Goal: Task Accomplishment & Management: Complete application form

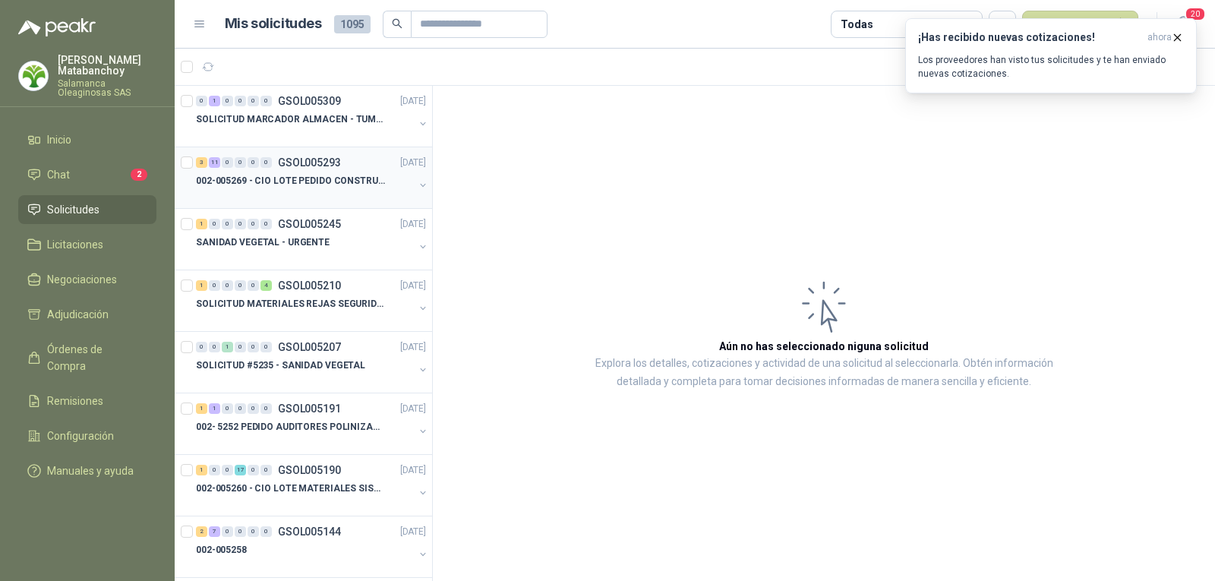
drag, startPoint x: 0, startPoint y: 0, endPoint x: 324, endPoint y: 184, distance: 372.7
click at [324, 184] on p "002-005269 - CIO LOTE PEDIDO CONSTRUCCION" at bounding box center [290, 181] width 189 height 14
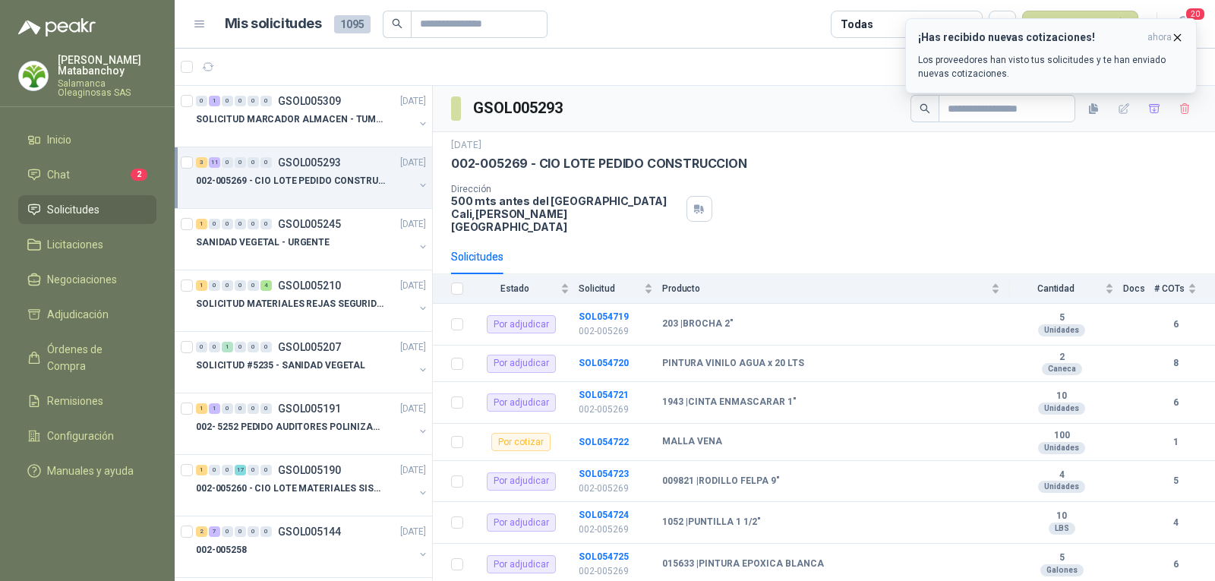
click at [1173, 38] on icon "button" at bounding box center [1177, 37] width 13 height 13
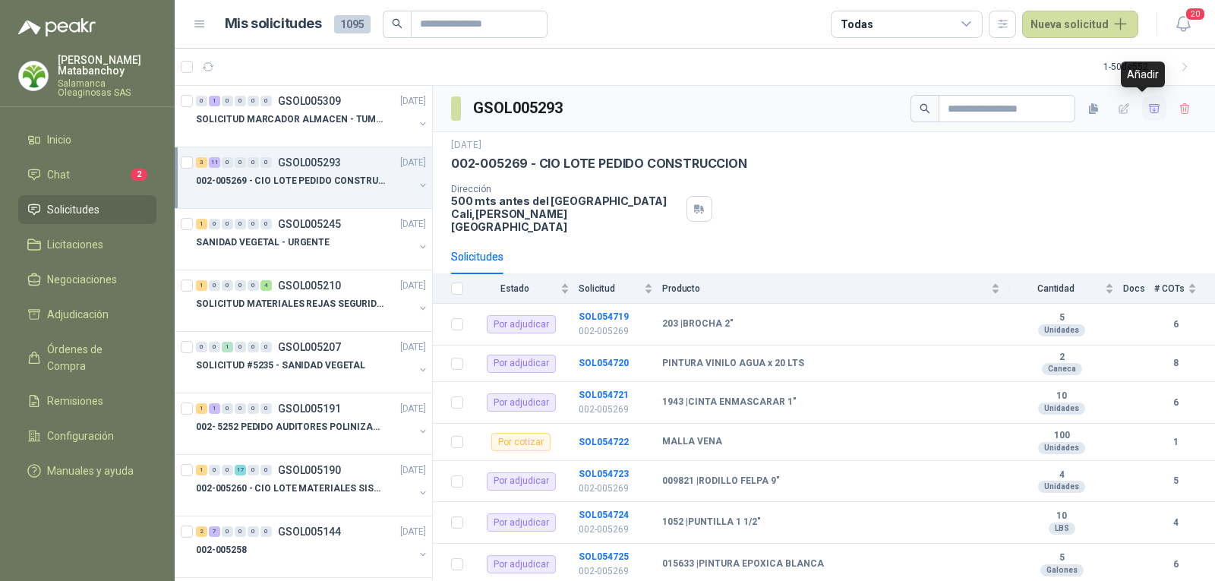
click at [1148, 107] on icon "button" at bounding box center [1154, 109] width 13 height 13
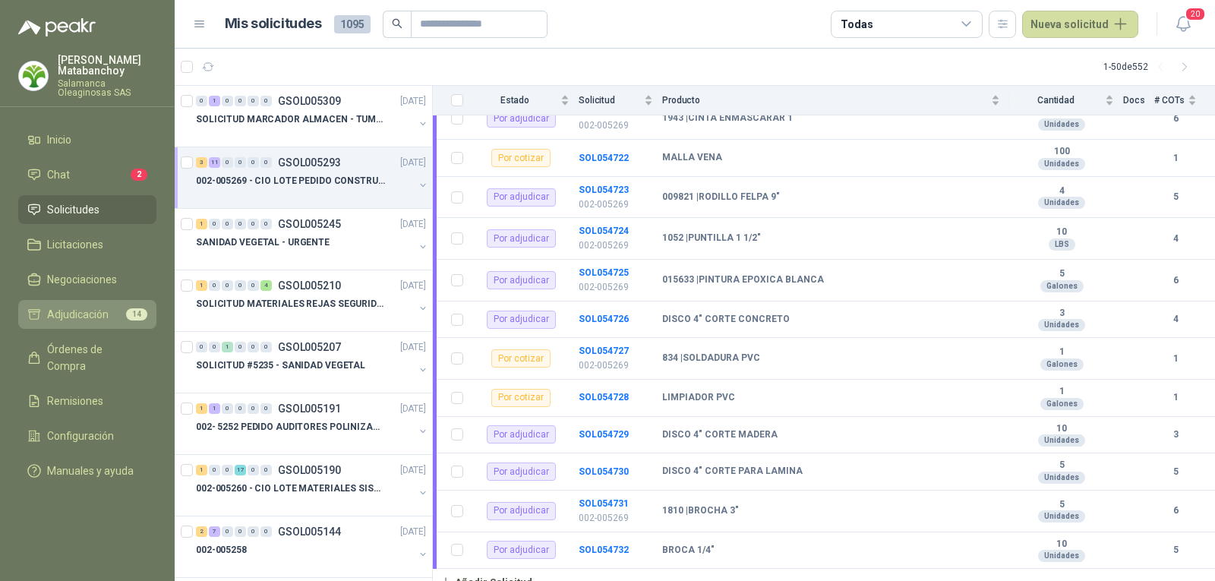
click at [119, 320] on li "Adjudicación 14" at bounding box center [87, 314] width 120 height 17
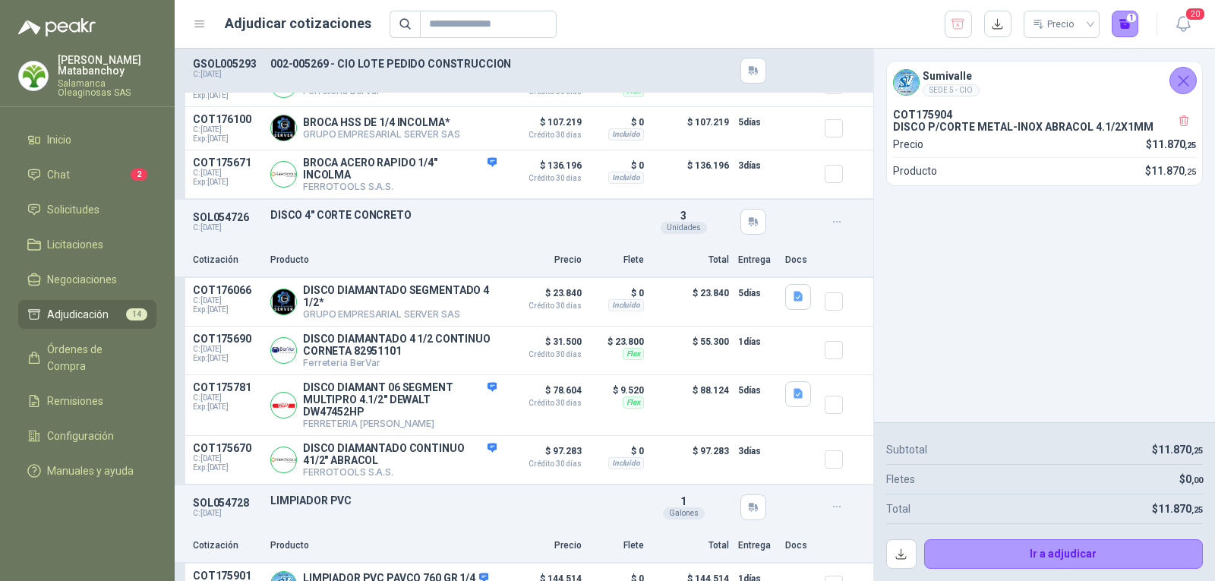
scroll to position [759, 0]
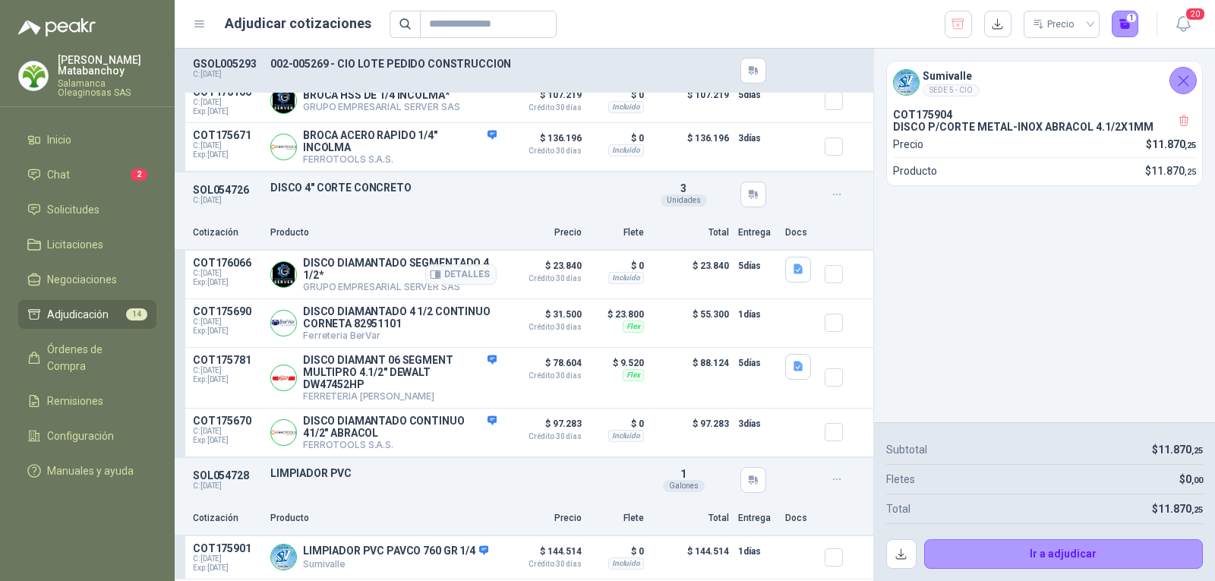
click at [831, 274] on div at bounding box center [840, 275] width 30 height 36
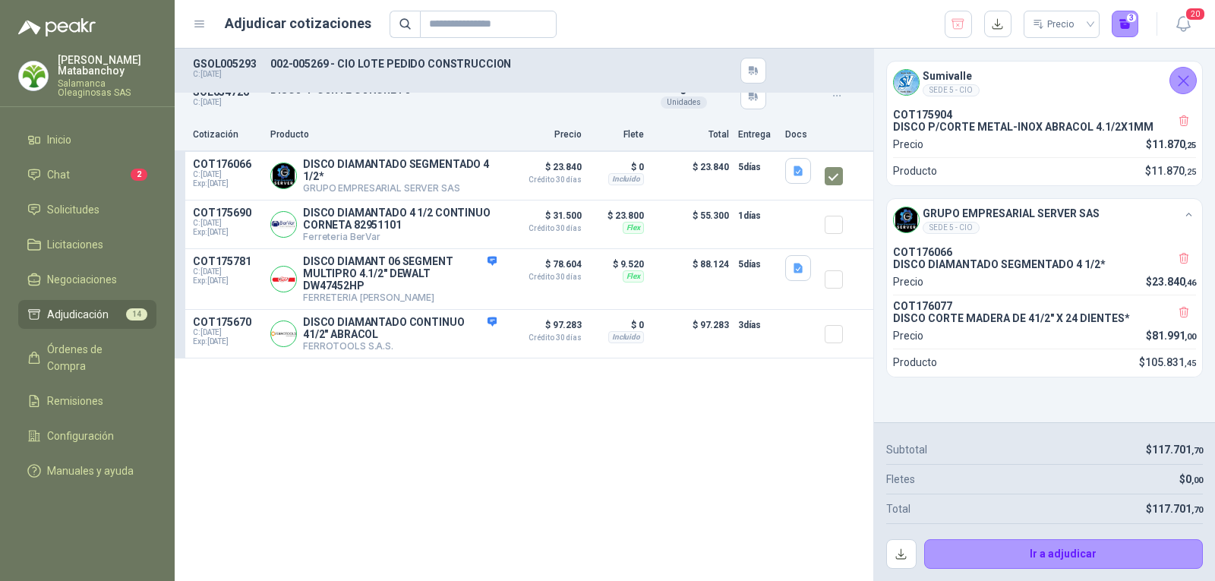
scroll to position [0, 0]
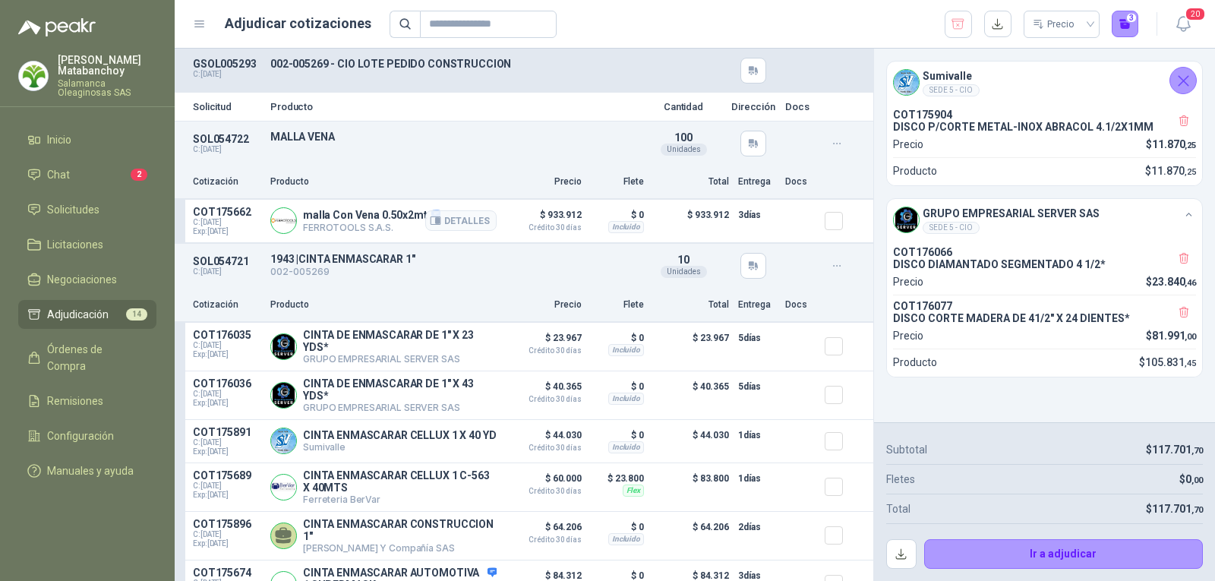
click at [834, 233] on div at bounding box center [840, 221] width 30 height 30
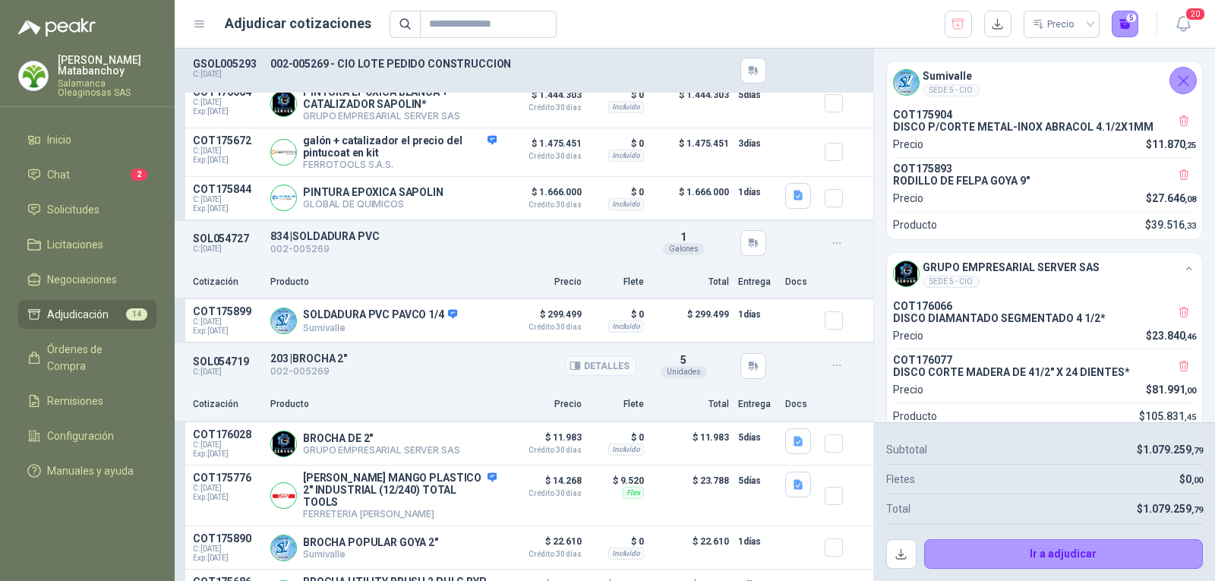
scroll to position [2138, 0]
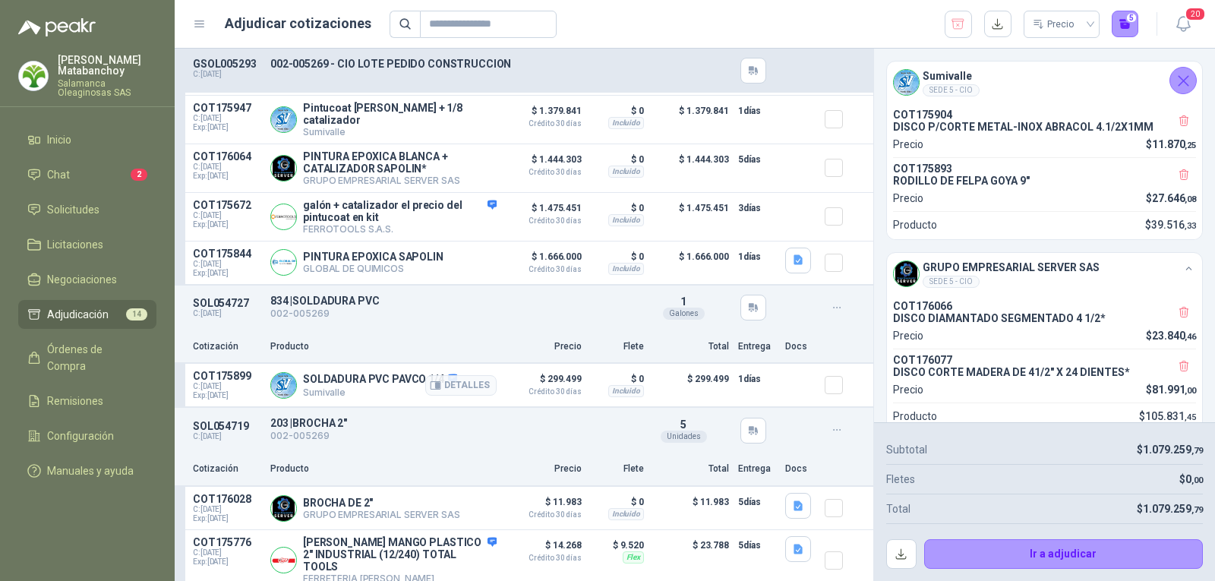
click at [810, 407] on article "COT175899 C: [DATE] Exp: [DATE] SOLDADURA PVC PAVCO 1/4 Sumivalle Detalles $ 29…" at bounding box center [524, 385] width 699 height 43
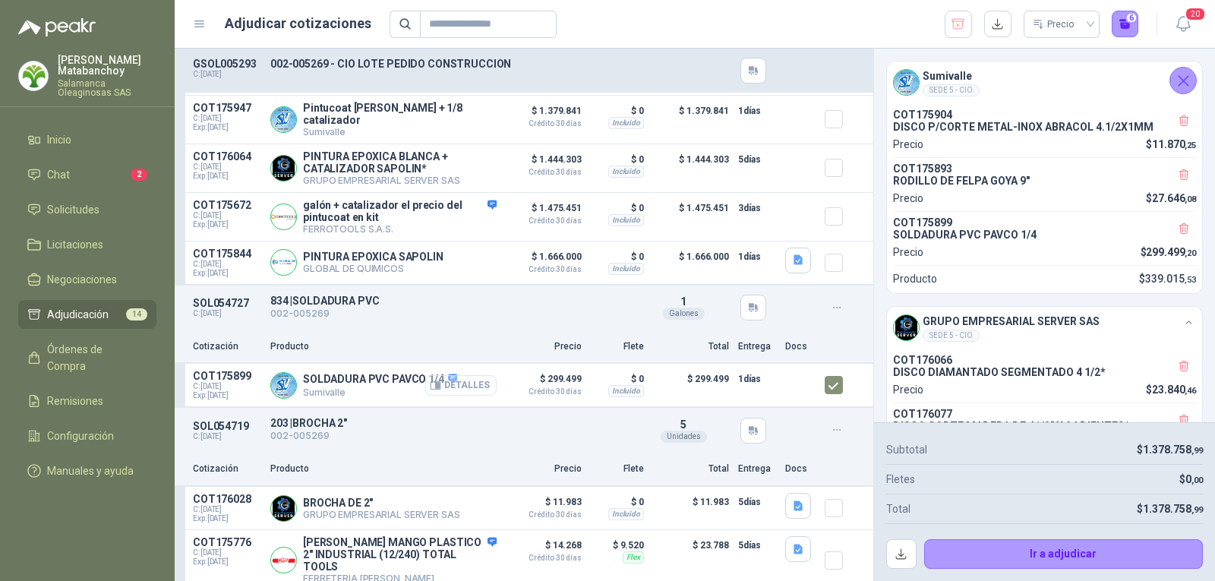
click at [449, 393] on button "Detalles" at bounding box center [460, 385] width 71 height 21
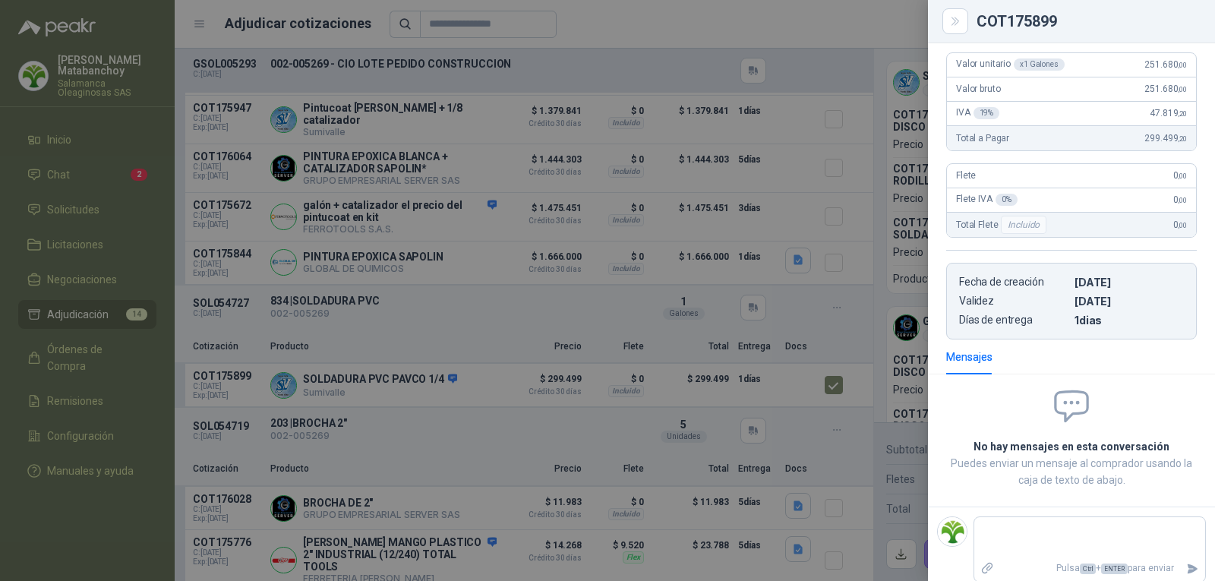
scroll to position [0, 0]
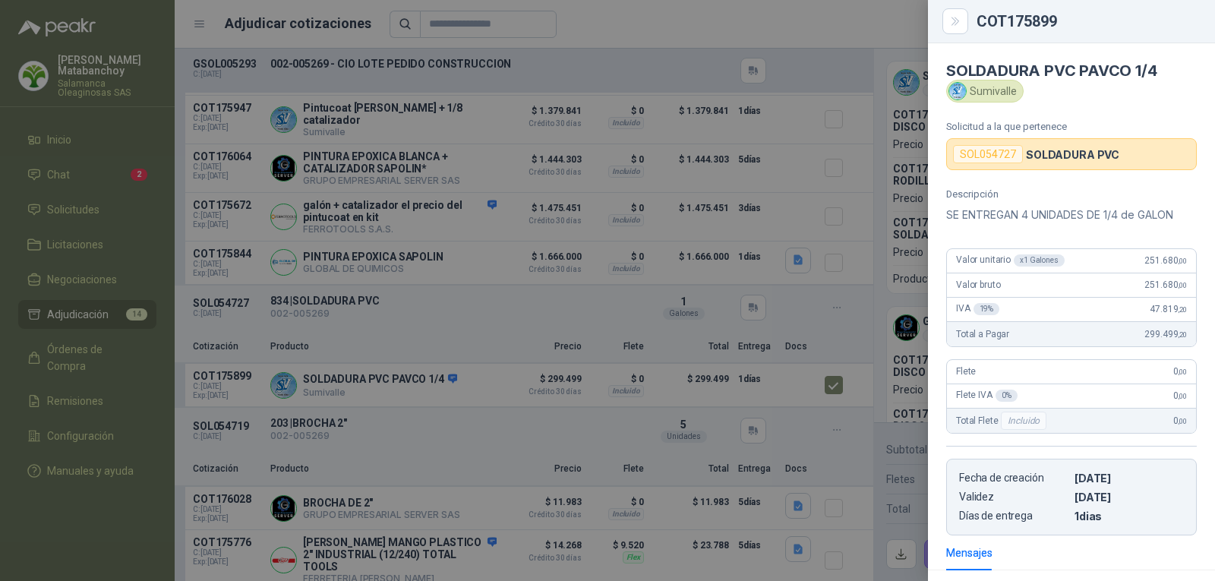
click at [465, 366] on div at bounding box center [607, 290] width 1215 height 581
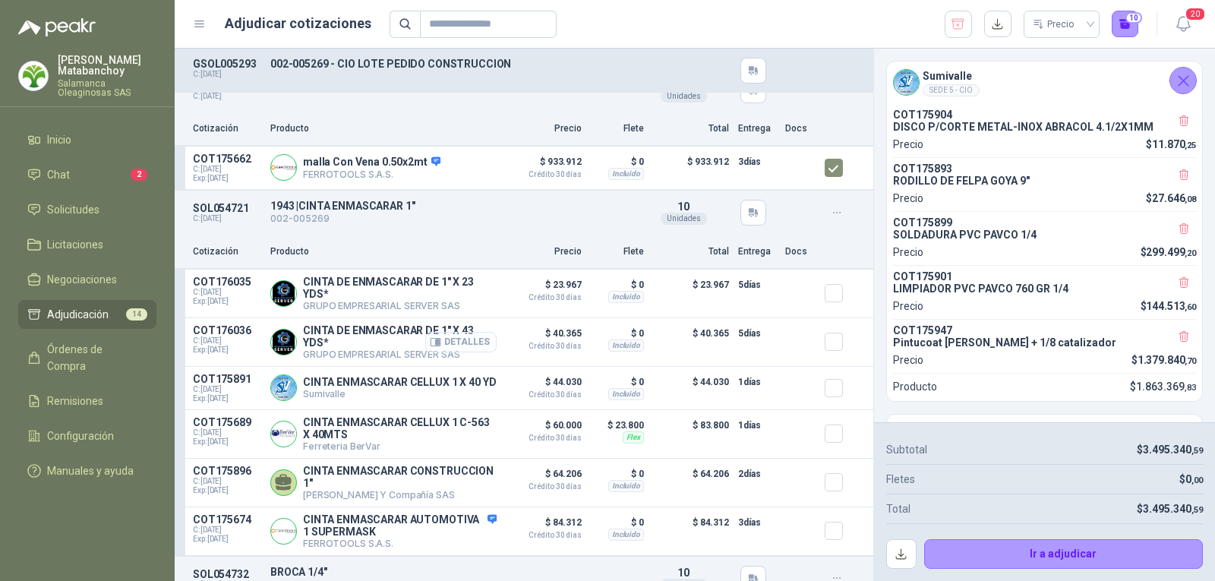
scroll to position [76, 0]
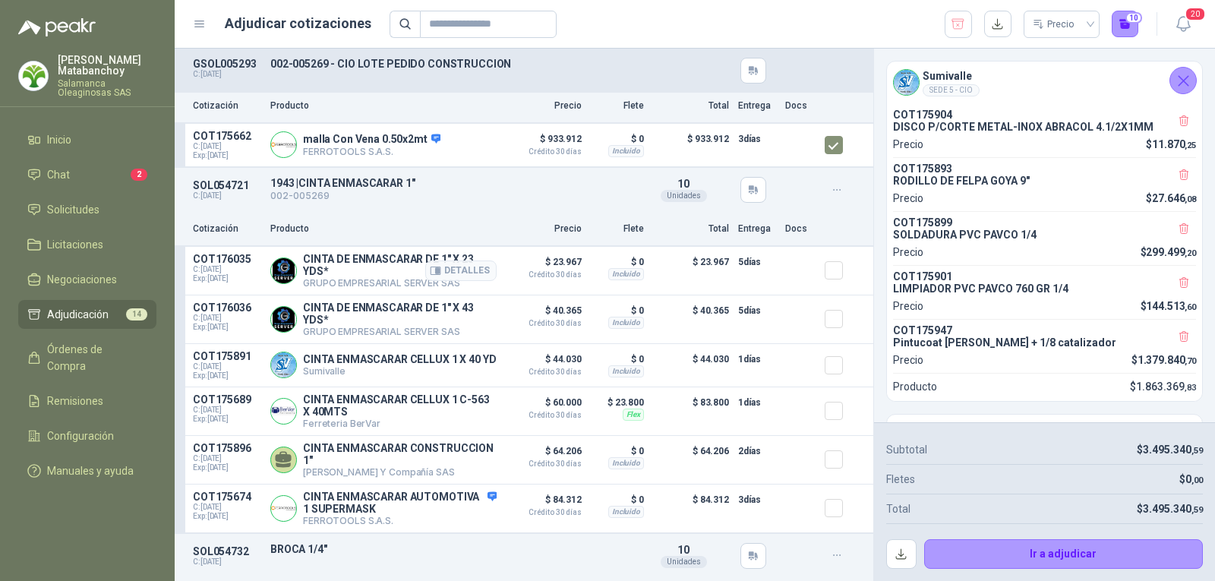
click at [800, 281] on div at bounding box center [800, 271] width 30 height 36
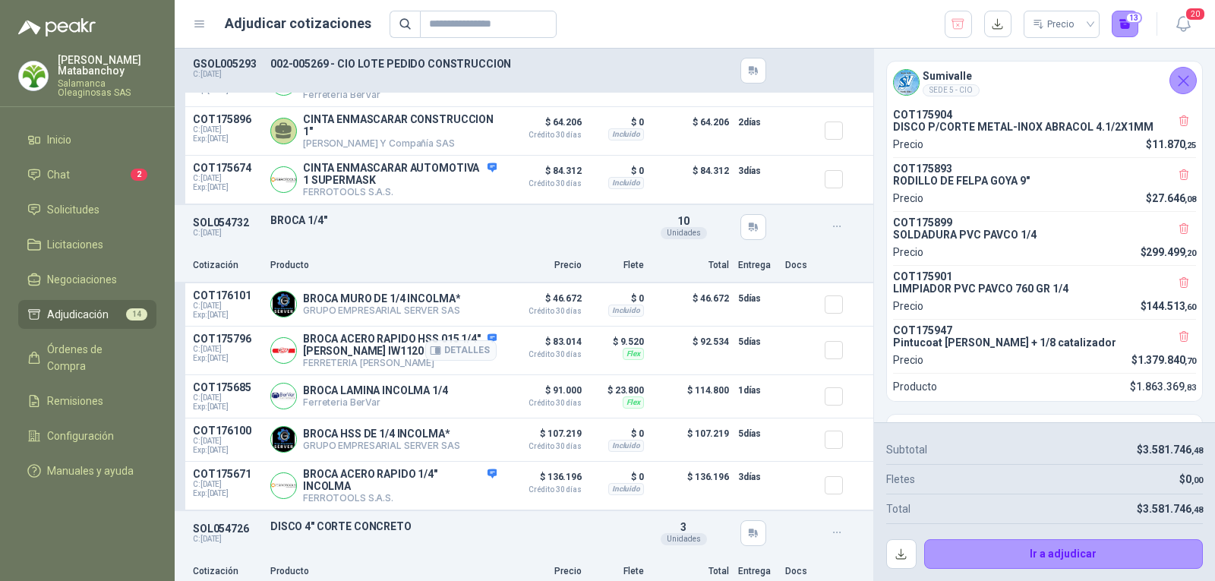
scroll to position [391, 0]
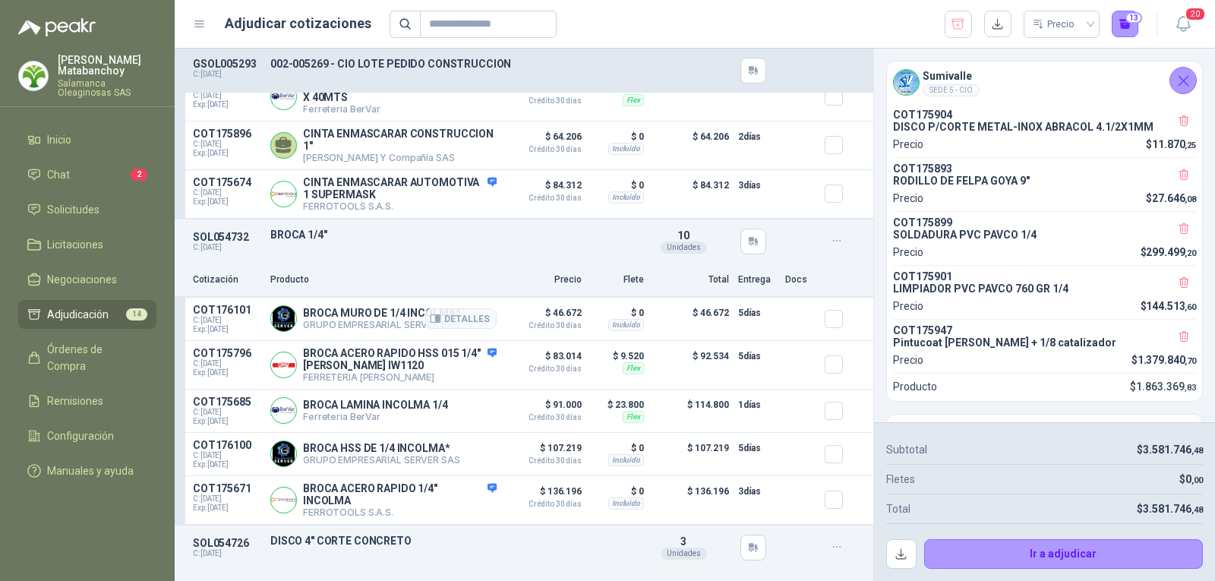
click at [811, 336] on article "COT176101 C: [DATE] Exp: [DATE] BROCA MURO DE 1/4 INCOLMA* GRUPO EMPRESARIAL SE…" at bounding box center [524, 319] width 699 height 43
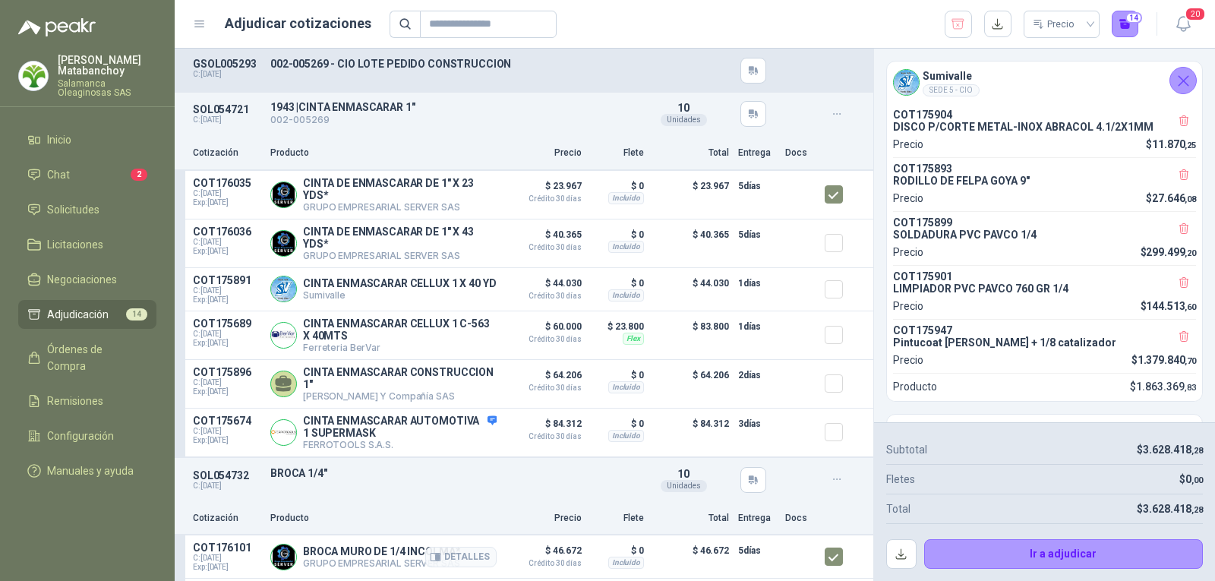
scroll to position [0, 0]
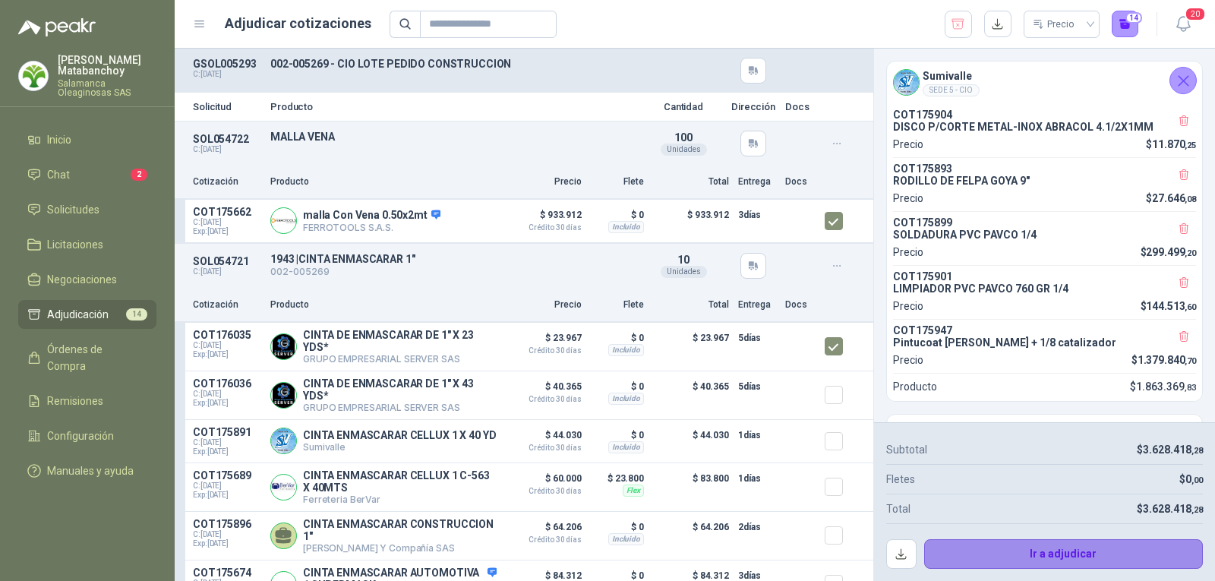
click at [974, 550] on button "Ir a adjudicar" at bounding box center [1063, 554] width 279 height 30
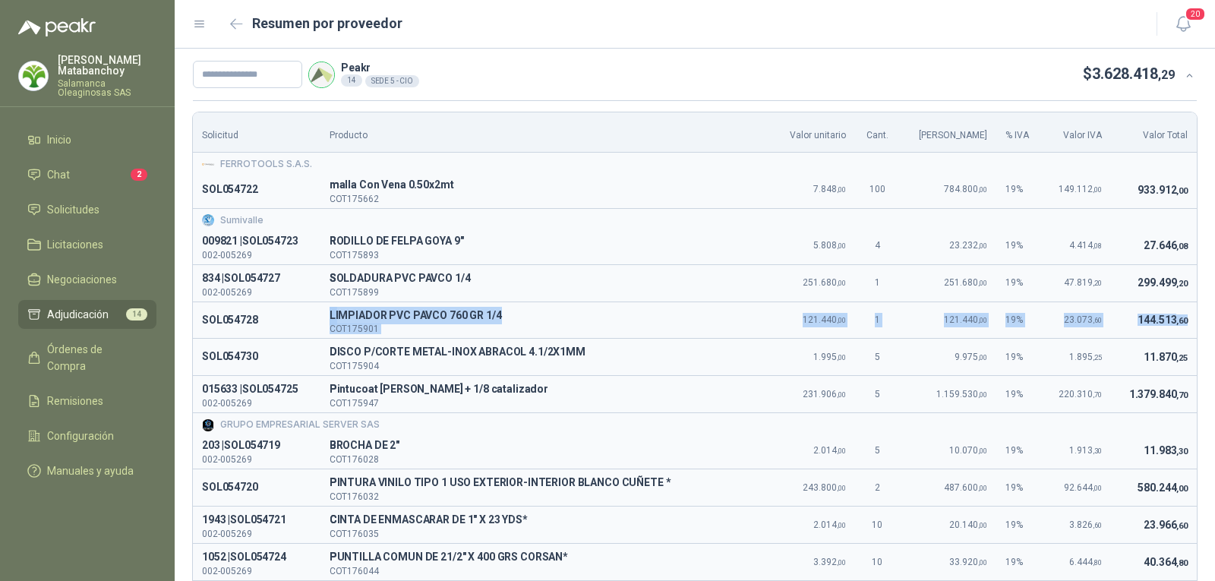
drag, startPoint x: 335, startPoint y: 316, endPoint x: 1181, endPoint y: 314, distance: 846.0
click at [1181, 314] on tr "SOL054728 L LIMPIADOR PVC PAVCO 760 GR 1/4 COT175901 121.440 ,00 1 121.440 ,00 …" at bounding box center [695, 320] width 1004 height 37
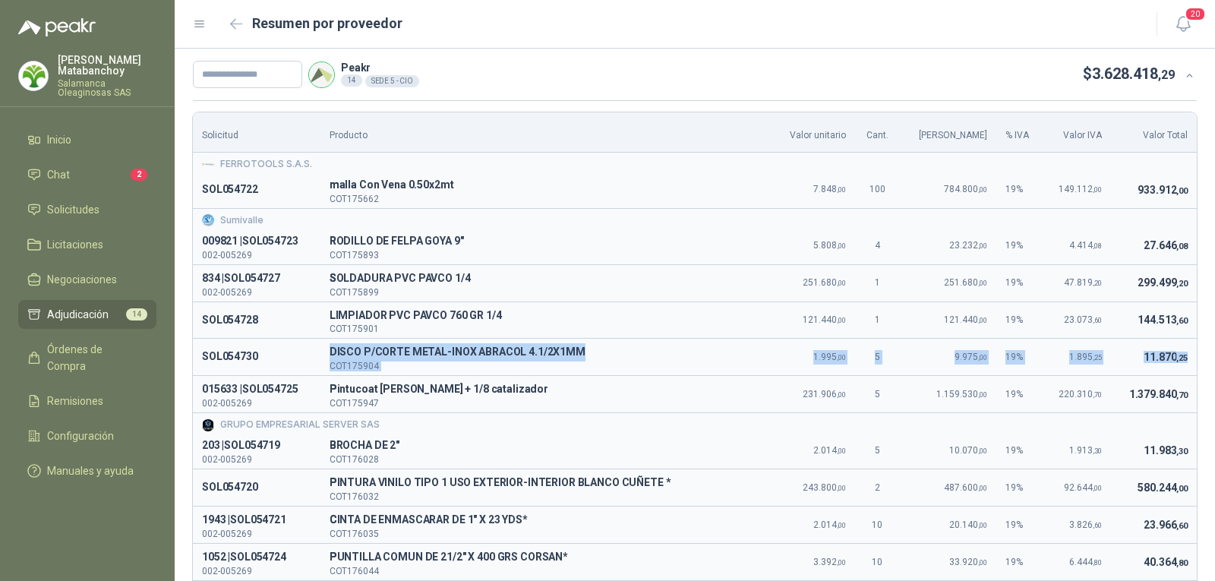
drag, startPoint x: 337, startPoint y: 353, endPoint x: 1178, endPoint y: 359, distance: 840.7
click at [1178, 359] on tr "SOL054730 D DISCO P/CORTE METAL-INOX ABRACOL 4.1/2X1MM COT175904 1.995 ,00 5 9.…" at bounding box center [695, 357] width 1004 height 37
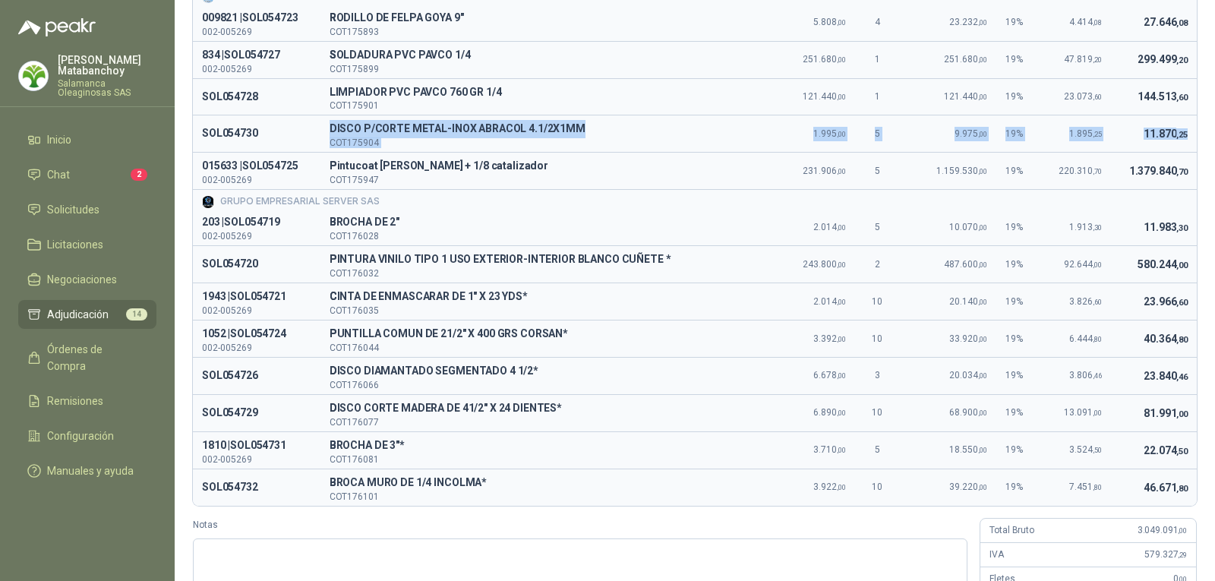
scroll to position [228, 0]
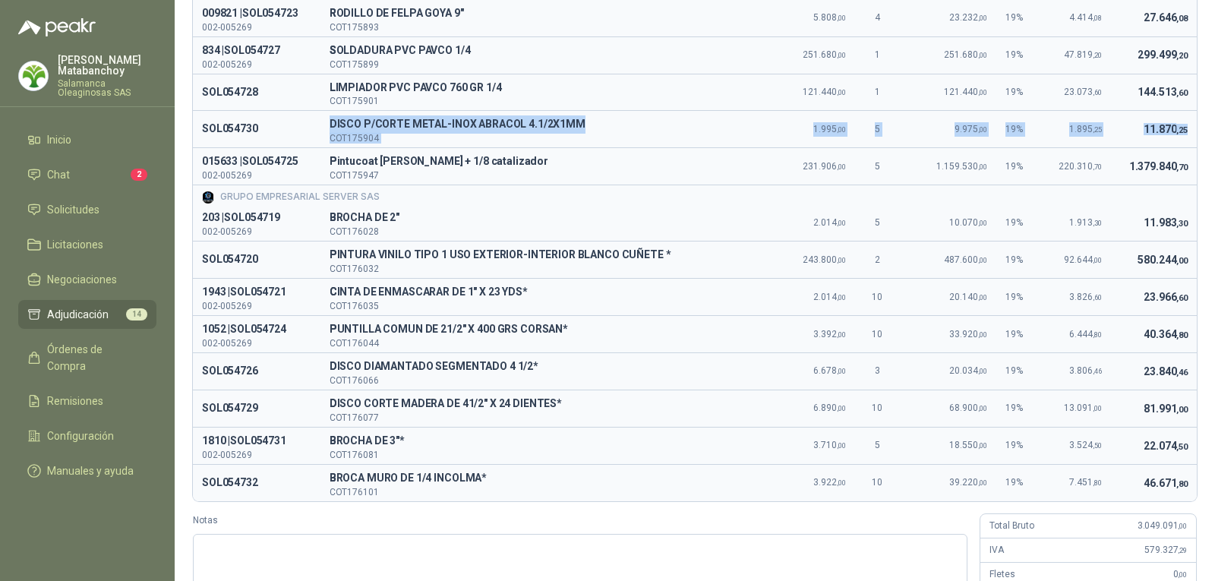
click at [365, 130] on span "DISCO P/CORTE METAL-INOX ABRACOL 4.1/2X1MM" at bounding box center [547, 124] width 434 height 18
drag, startPoint x: 330, startPoint y: 122, endPoint x: 1179, endPoint y: 128, distance: 849.1
click at [1179, 128] on tr "SOL054730 D DISCO P/CORTE METAL-INOX ABRACOL 4.1/2X1MM COT175904 1.995 ,00 5 9.…" at bounding box center [695, 129] width 1004 height 37
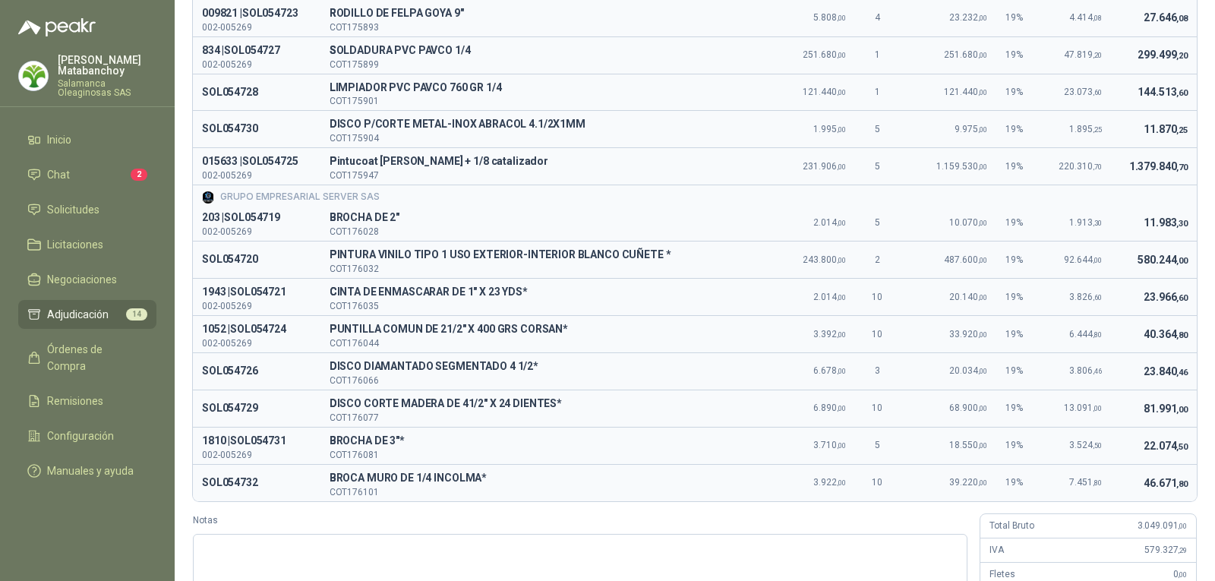
click at [601, 252] on span "PINTURA VINILO TIPO 1 USO EXTERIOR-INTERIOR BLANCO CUÑETE *" at bounding box center [547, 255] width 434 height 18
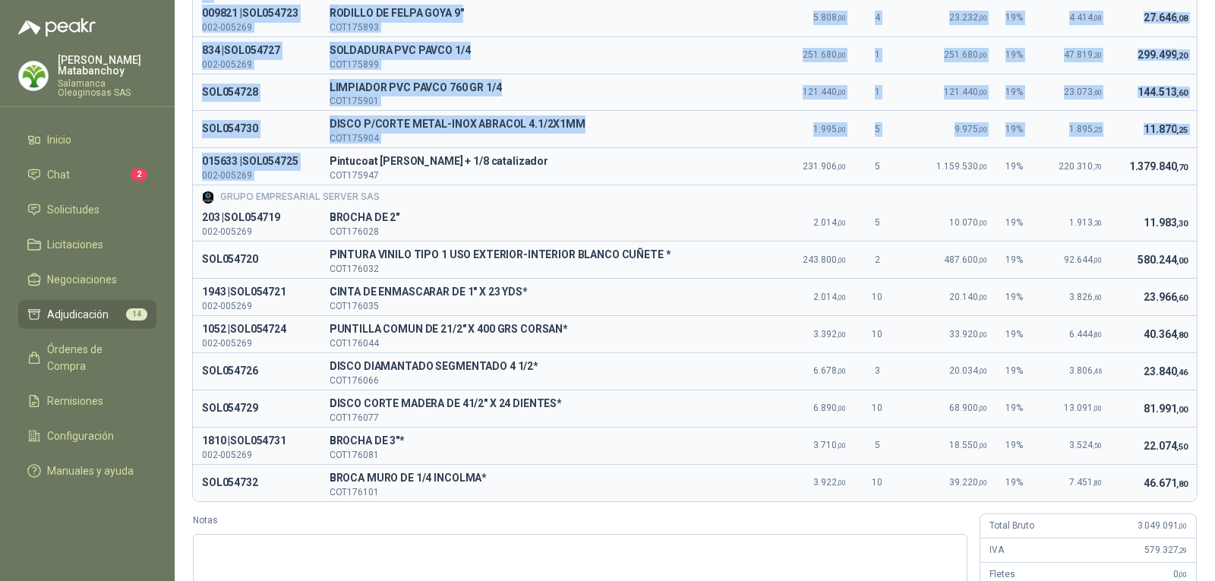
drag, startPoint x: 333, startPoint y: 159, endPoint x: 1188, endPoint y: 166, distance: 855.2
click at [1188, 166] on div "Solicitud Producto Valor unitario Cant. Valor Bruto % IVA Valor IVA Valor Total…" at bounding box center [695, 248] width 1040 height 753
click at [1184, 165] on div "Solicitud Producto Valor unitario Cant. Valor Bruto % IVA Valor IVA Valor Total…" at bounding box center [695, 248] width 1040 height 753
click at [1178, 165] on td "1.379.840 ,70" at bounding box center [1154, 166] width 86 height 37
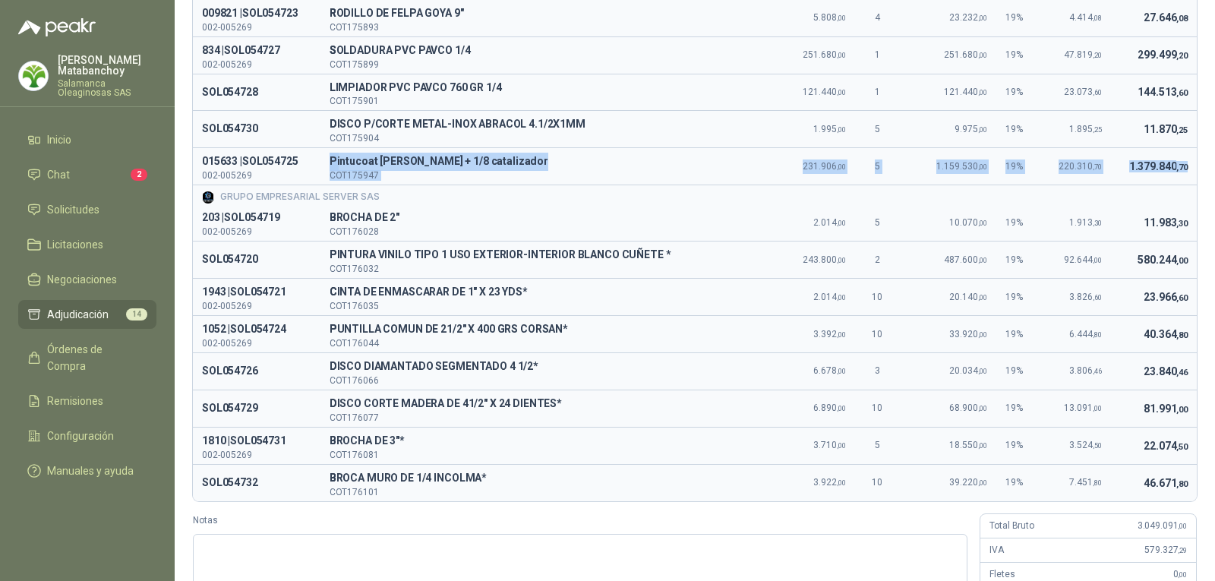
drag, startPoint x: 333, startPoint y: 157, endPoint x: 1179, endPoint y: 167, distance: 845.3
click at [1179, 167] on tr "015633 | SOL054725 002-005269 P Pintucoat [PERSON_NAME] + 1/8 catalizador COT17…" at bounding box center [695, 166] width 1004 height 37
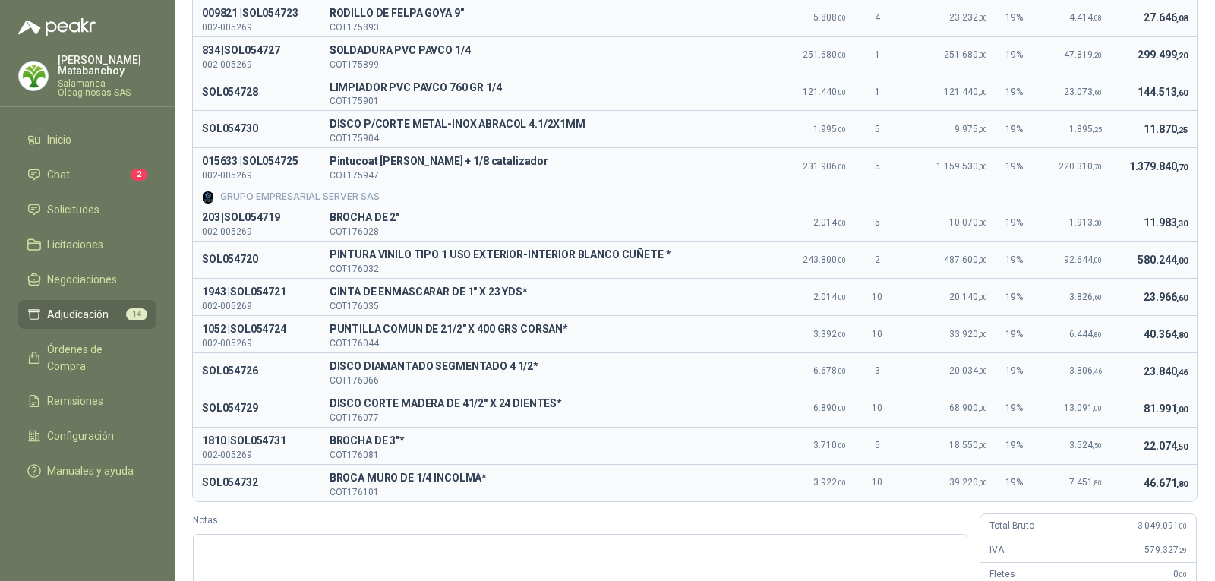
click at [433, 268] on p "COT176032" at bounding box center [547, 268] width 434 height 9
drag, startPoint x: 330, startPoint y: 216, endPoint x: 1167, endPoint y: 220, distance: 836.9
click at [1167, 220] on tr "203 | SOL054719 002-005269 B BROCHA DE 2" COT176028 2.014 ,00 5 10.070 ,00 19 %…" at bounding box center [695, 222] width 1004 height 36
drag, startPoint x: 463, startPoint y: 345, endPoint x: 453, endPoint y: 336, distance: 12.9
click at [459, 340] on p "COT176044" at bounding box center [547, 343] width 434 height 9
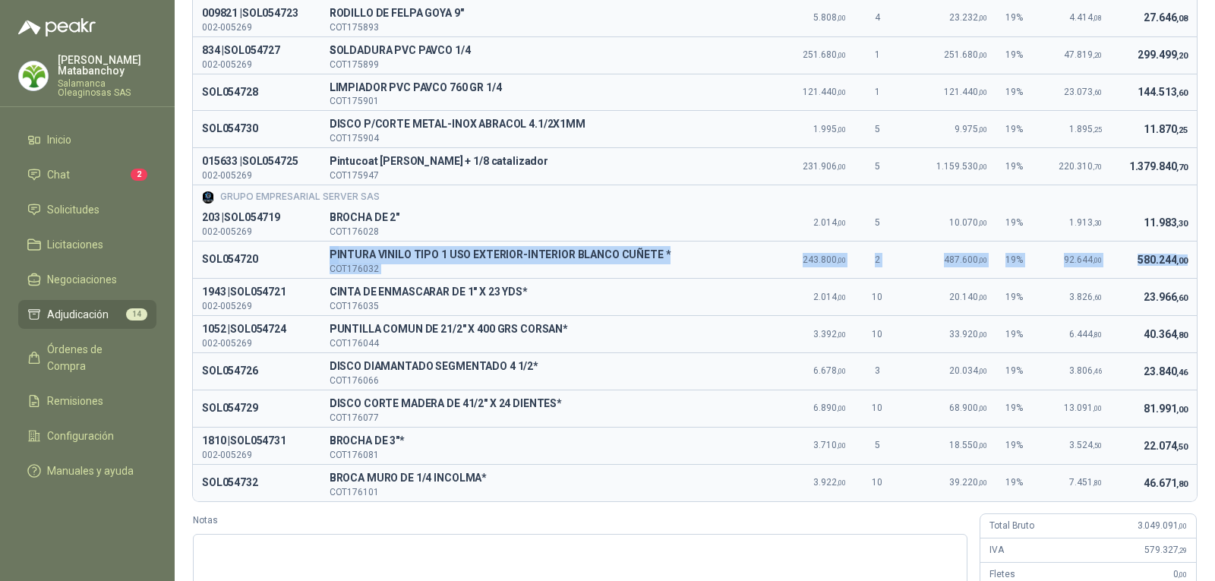
drag, startPoint x: 333, startPoint y: 252, endPoint x: 1183, endPoint y: 257, distance: 849.8
click at [1183, 257] on tr "SOL054720 P PINTURA VINILO TIPO 1 USO EXTERIOR-INTERIOR BLANCO CUÑETE * COT1760…" at bounding box center [695, 260] width 1004 height 37
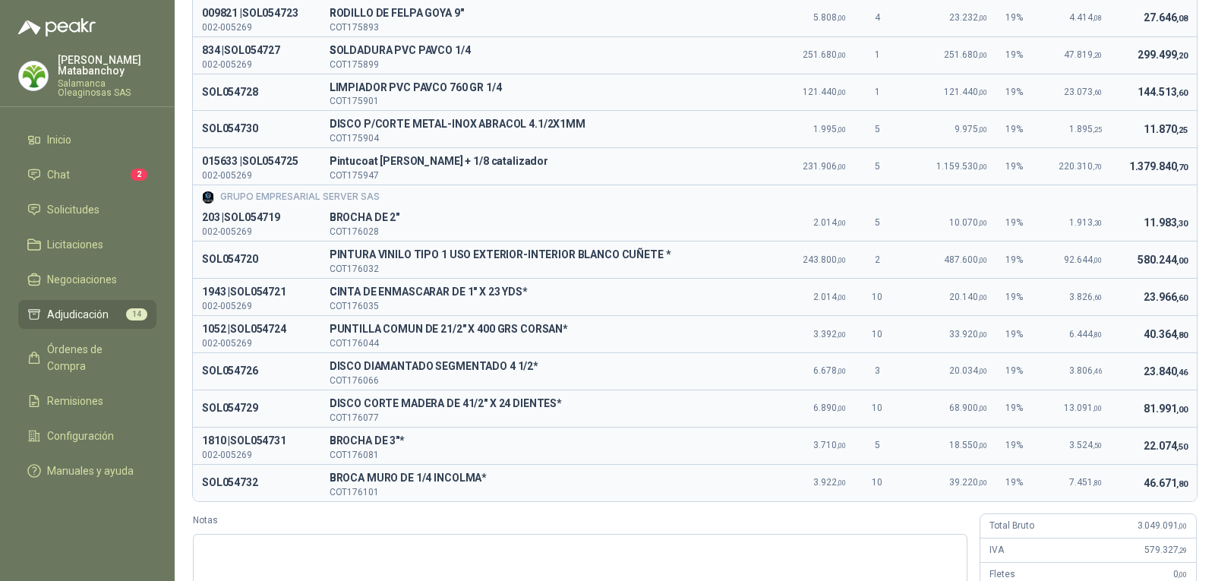
click at [172, 351] on ul "Inicio Chat 2 Solicitudes Licitaciones Negociaciones Adjudicación 14 Órdenes de…" at bounding box center [87, 308] width 175 height 366
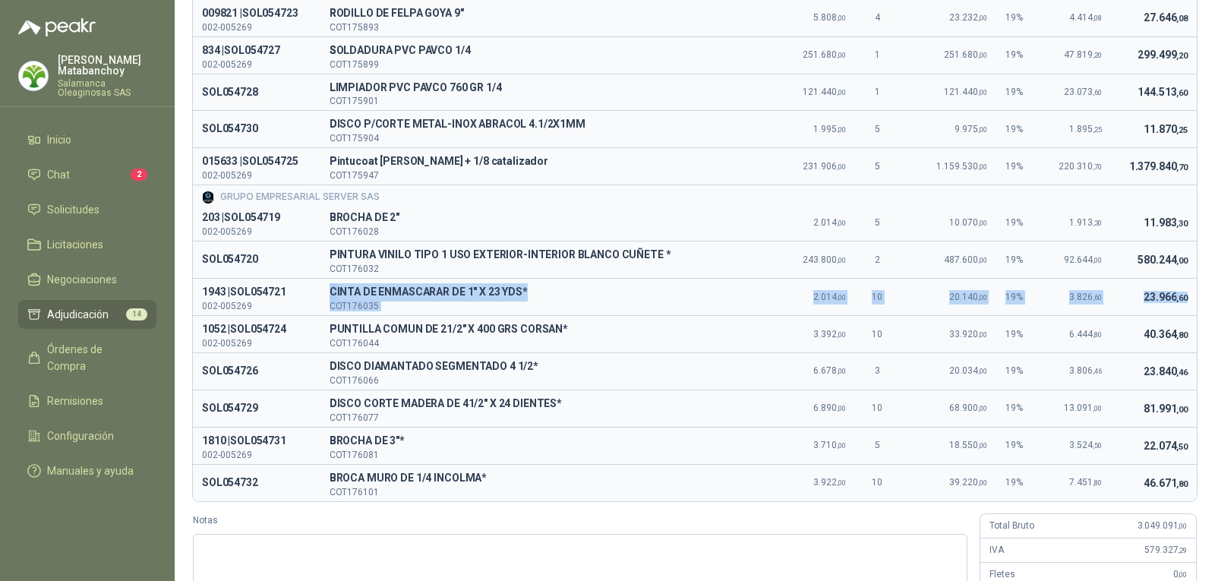
drag, startPoint x: 332, startPoint y: 289, endPoint x: 1185, endPoint y: 296, distance: 852.9
click at [1185, 296] on div "Solicitud Producto Valor unitario Cant. Valor Bruto % IVA Valor IVA Valor Total…" at bounding box center [695, 248] width 1040 height 753
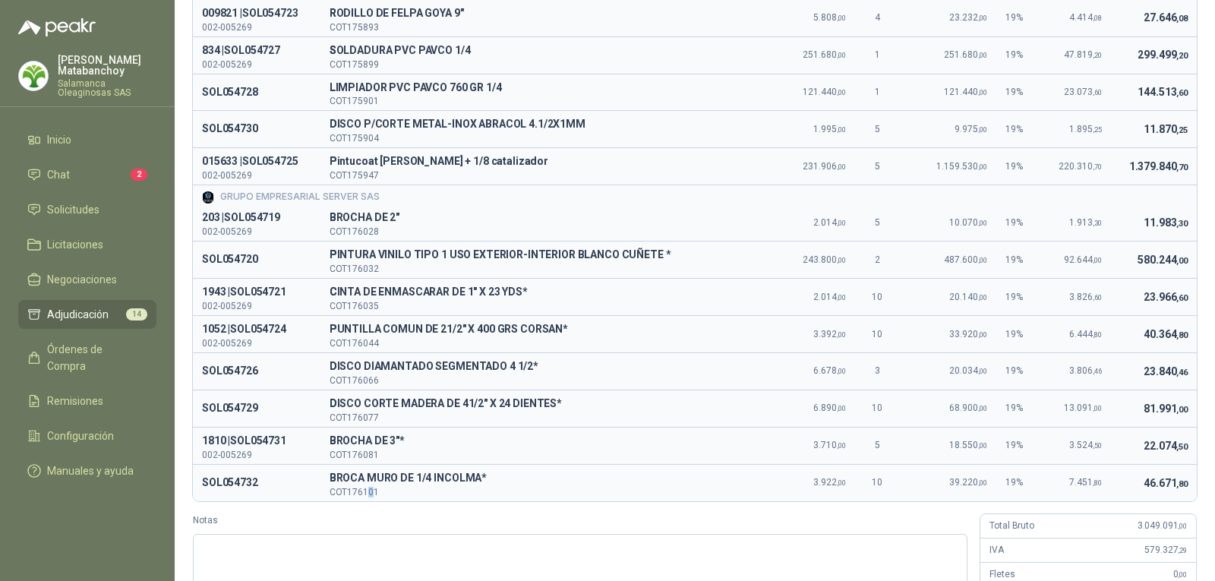
drag, startPoint x: 377, startPoint y: 498, endPoint x: 380, endPoint y: 458, distance: 40.4
click at [378, 497] on td "B BROCA MURO DE 1/4 INCOLMA* COT176101" at bounding box center [546, 482] width 452 height 36
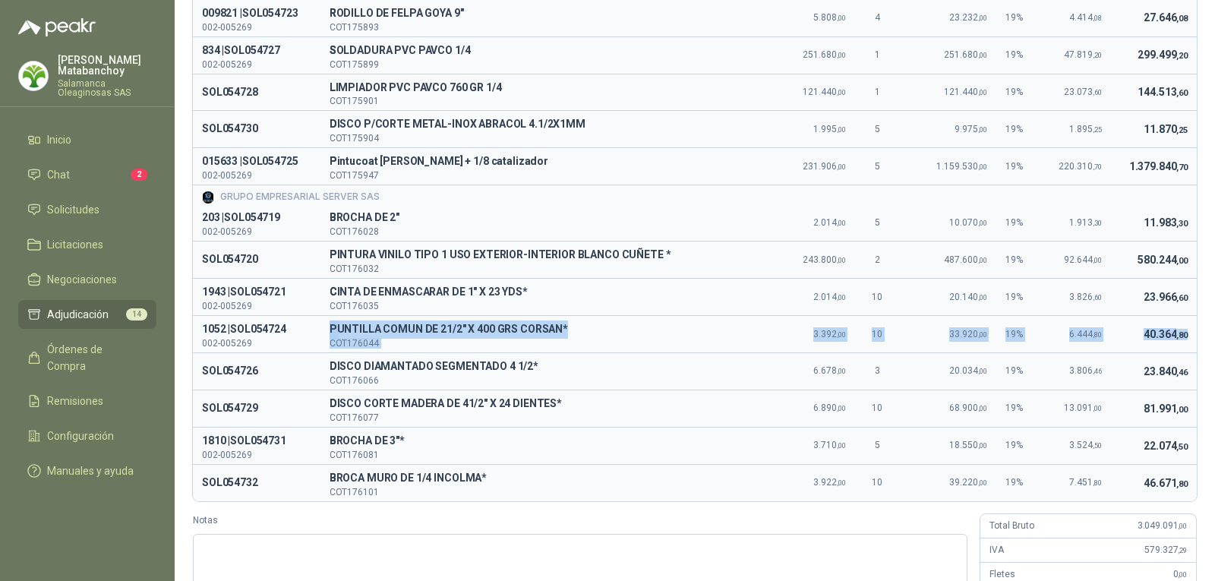
drag, startPoint x: 334, startPoint y: 323, endPoint x: 1182, endPoint y: 330, distance: 847.6
click at [1182, 330] on tr "1052 | SOL054724 002-005269 P PUNTILLA COMUN DE 21/2" X 400 GRS CORSAN* COT1760…" at bounding box center [695, 333] width 1004 height 37
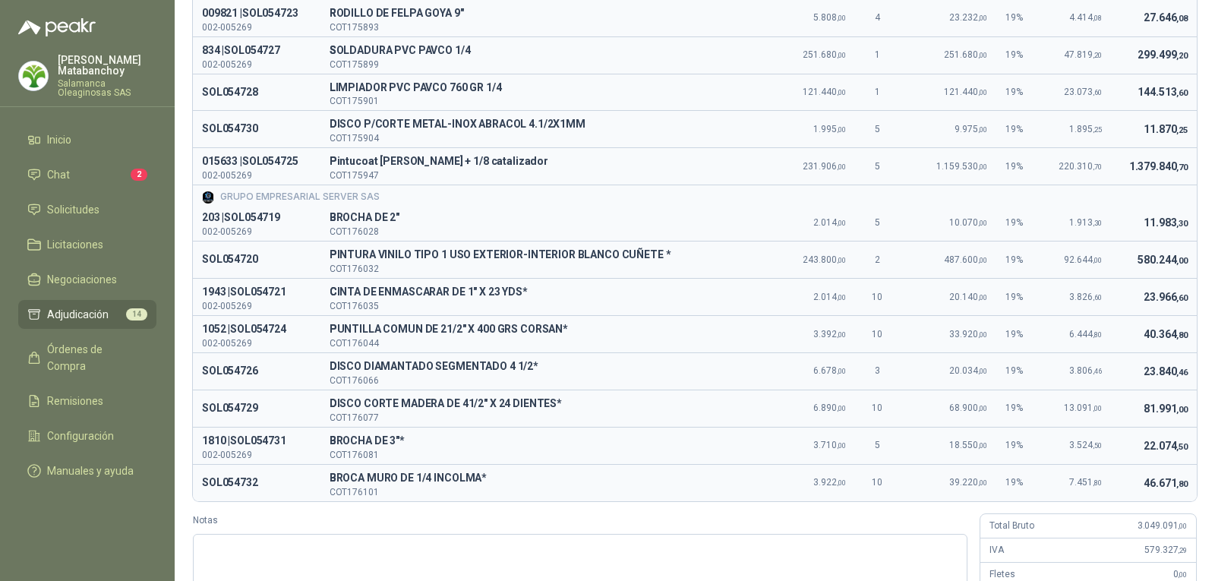
click at [463, 407] on span "DISCO CORTE MADERA DE 41/2" X 24 DIENTES*" at bounding box center [547, 404] width 434 height 18
drag, startPoint x: 398, startPoint y: 360, endPoint x: 1172, endPoint y: 368, distance: 773.9
click at [1172, 368] on tr "SOL054726 D DISCO DIAMANTADO SEGMENTADO 4 1/2* COT176066 6.678 ,00 3 20.034 ,00…" at bounding box center [695, 370] width 1004 height 37
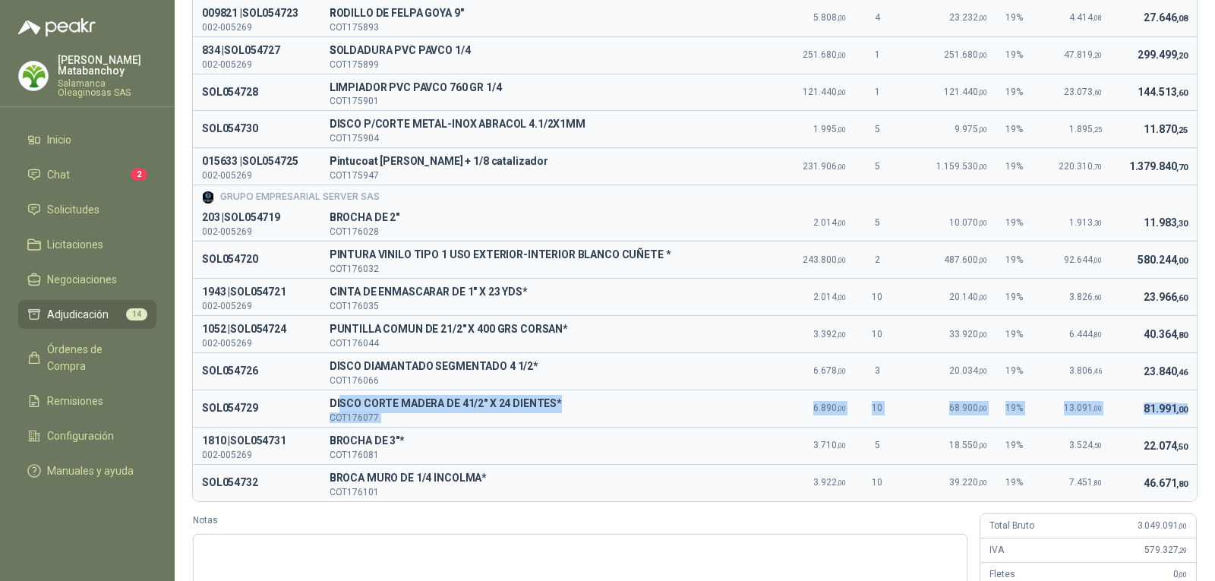
drag, startPoint x: 352, startPoint y: 402, endPoint x: 1179, endPoint y: 401, distance: 827.0
click at [1179, 402] on tr "SOL054729 D DISCO CORTE MADERA DE 41/2" X 24 DIENTES* COT176077 6.890 ,00 10 68…" at bounding box center [695, 408] width 1004 height 37
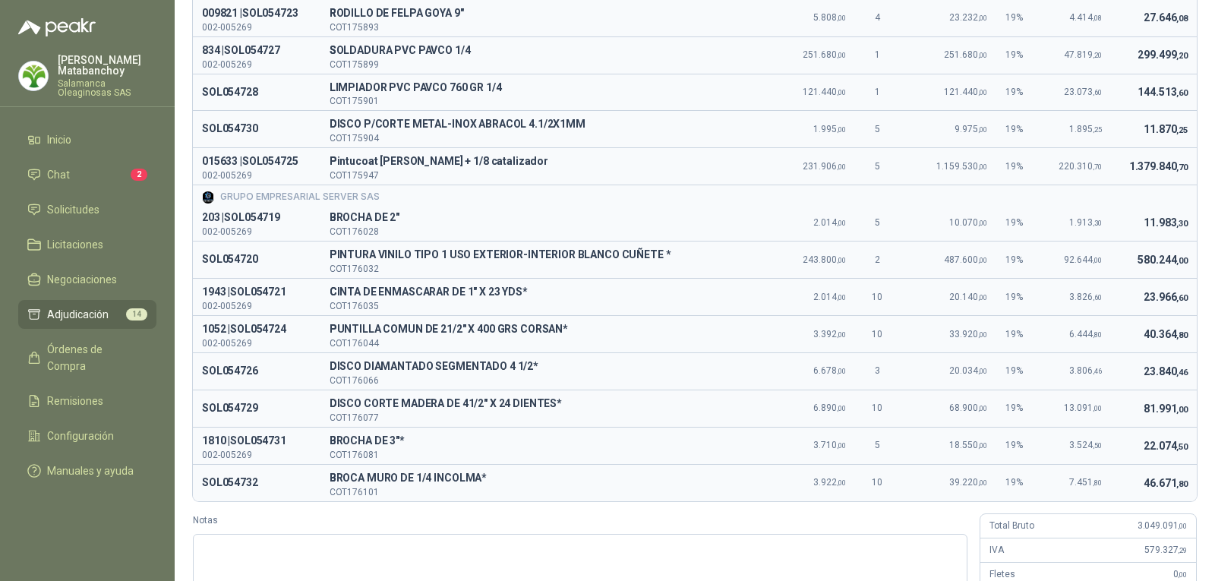
click at [668, 519] on label "Notas" at bounding box center [580, 520] width 775 height 14
click at [668, 534] on textarea "Notas" at bounding box center [580, 574] width 775 height 80
drag, startPoint x: 332, startPoint y: 436, endPoint x: 1183, endPoint y: 453, distance: 851.5
click at [1183, 453] on tr "1810 | SOL054731 002-005269 B BROCHA DE 3"* COT176081 3.710 ,00 5 18.550 ,00 19…" at bounding box center [695, 445] width 1004 height 37
click at [443, 532] on div "Notas" at bounding box center [580, 563] width 775 height 100
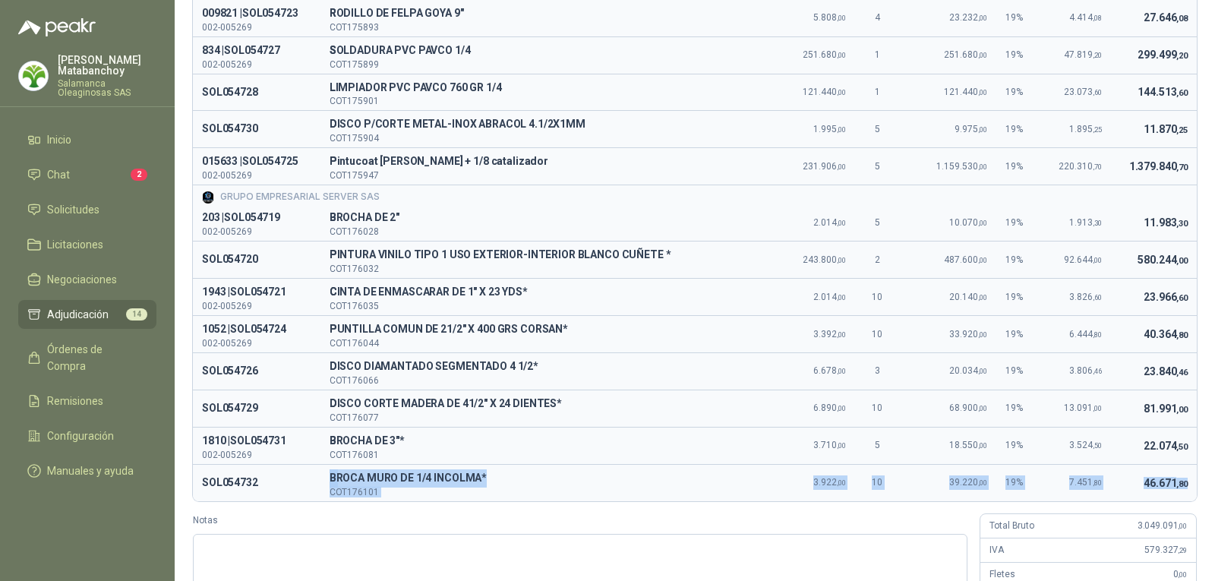
drag, startPoint x: 331, startPoint y: 478, endPoint x: 1177, endPoint y: 496, distance: 846.2
click at [1177, 496] on tr "SOL054732 B BROCA MURO DE 1/4 INCOLMA* COT176101 3.922 ,00 10 39.220 ,00 19 % 7…" at bounding box center [695, 482] width 1004 height 36
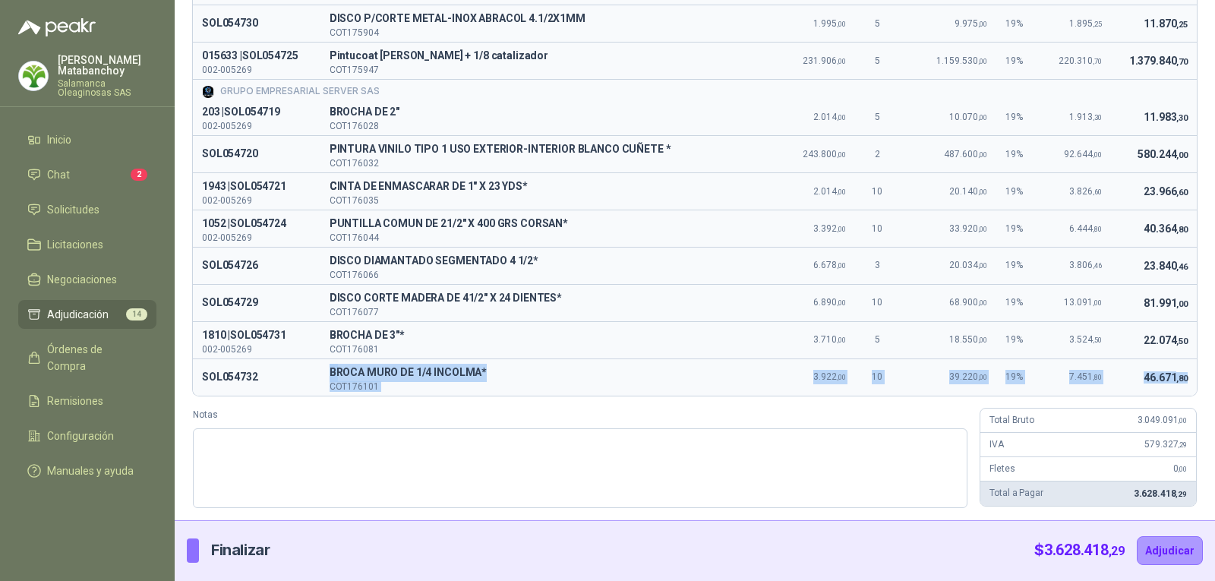
click at [786, 383] on td "3.922 ,00" at bounding box center [813, 376] width 83 height 36
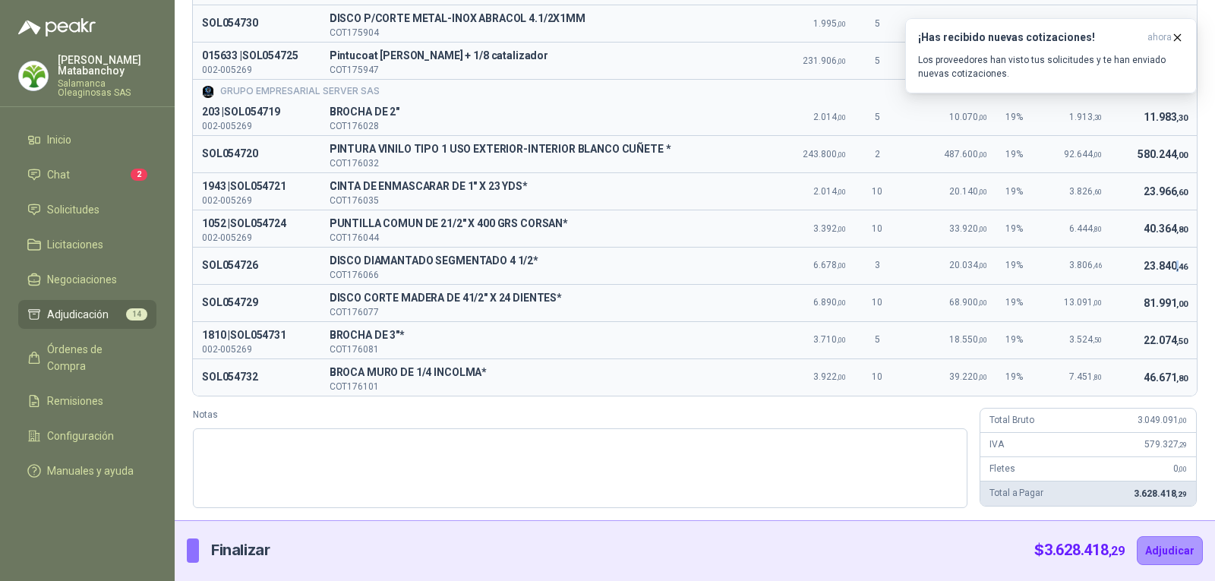
click at [1165, 260] on span "23.840 ,46" at bounding box center [1166, 266] width 44 height 12
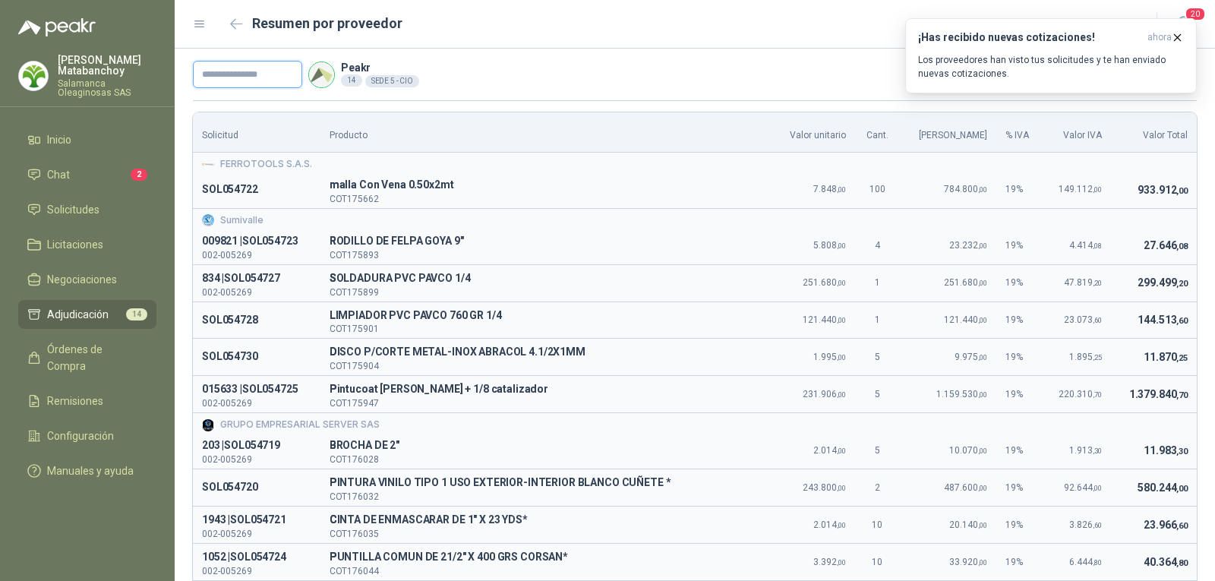
click at [257, 71] on input "text" at bounding box center [247, 74] width 109 height 27
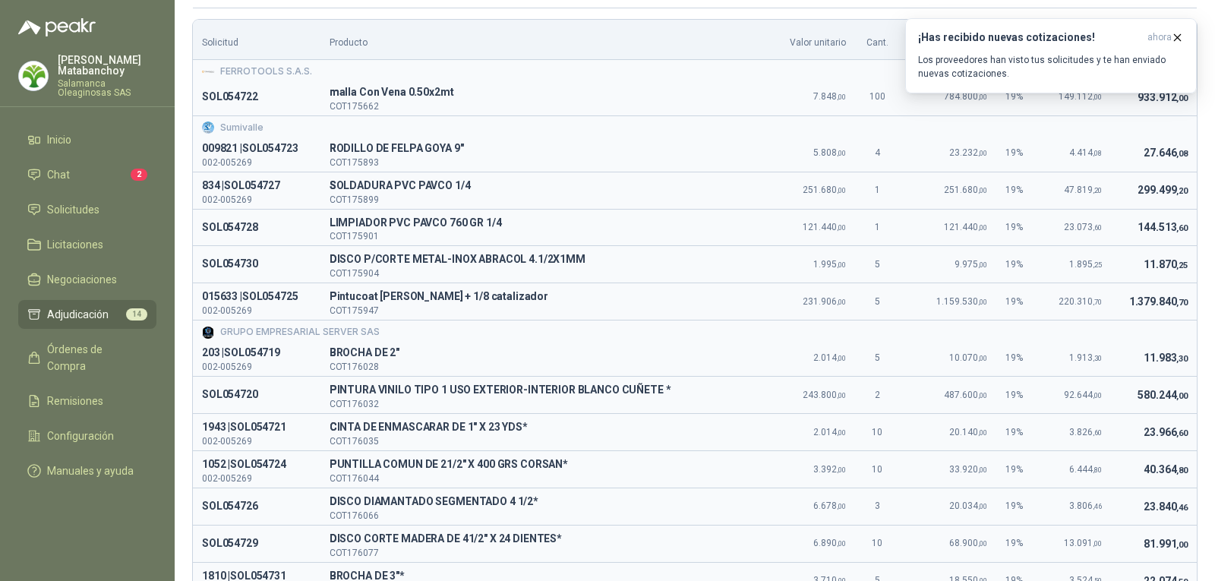
scroll to position [333, 0]
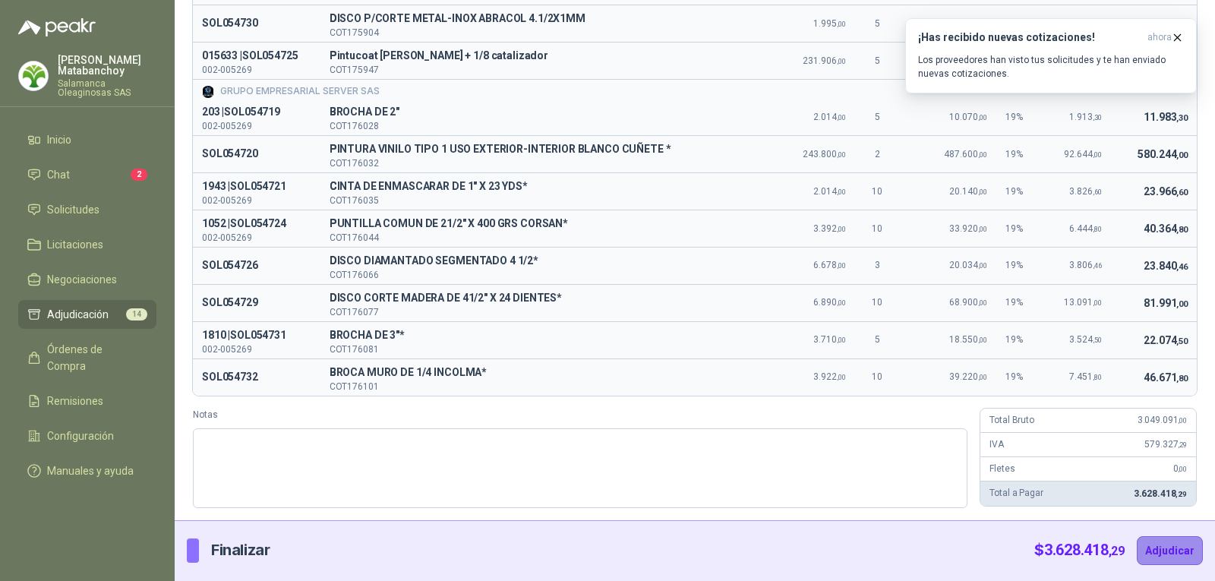
type input "********"
click at [1154, 539] on button "Adjudicar" at bounding box center [1170, 550] width 66 height 29
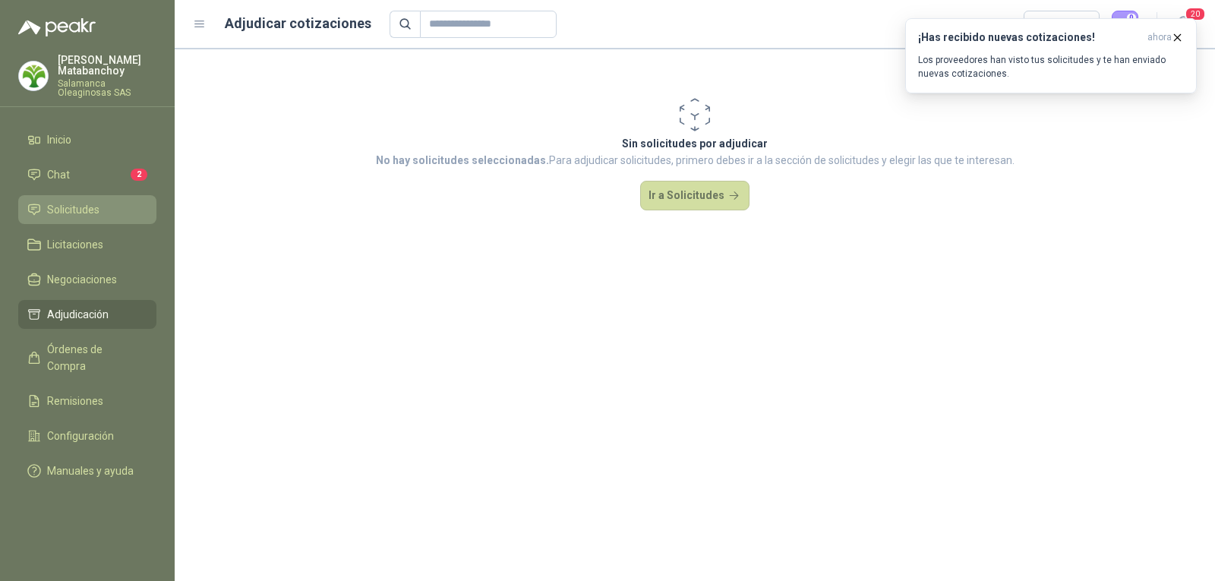
click at [62, 213] on span "Solicitudes" at bounding box center [73, 209] width 52 height 17
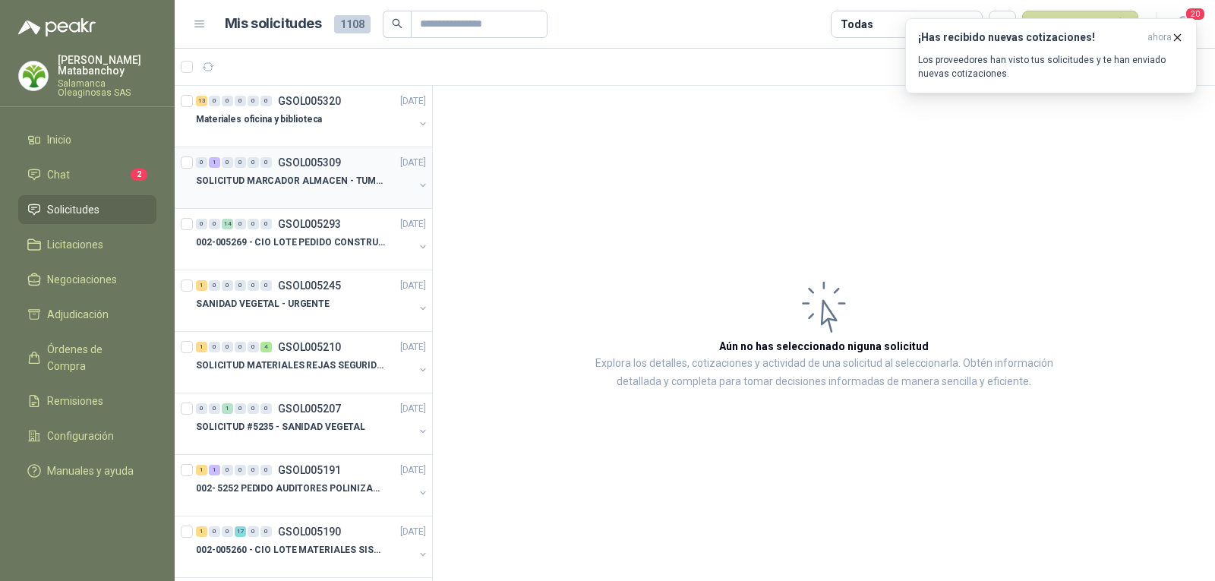
click at [311, 157] on p "GSOL005309" at bounding box center [309, 162] width 63 height 11
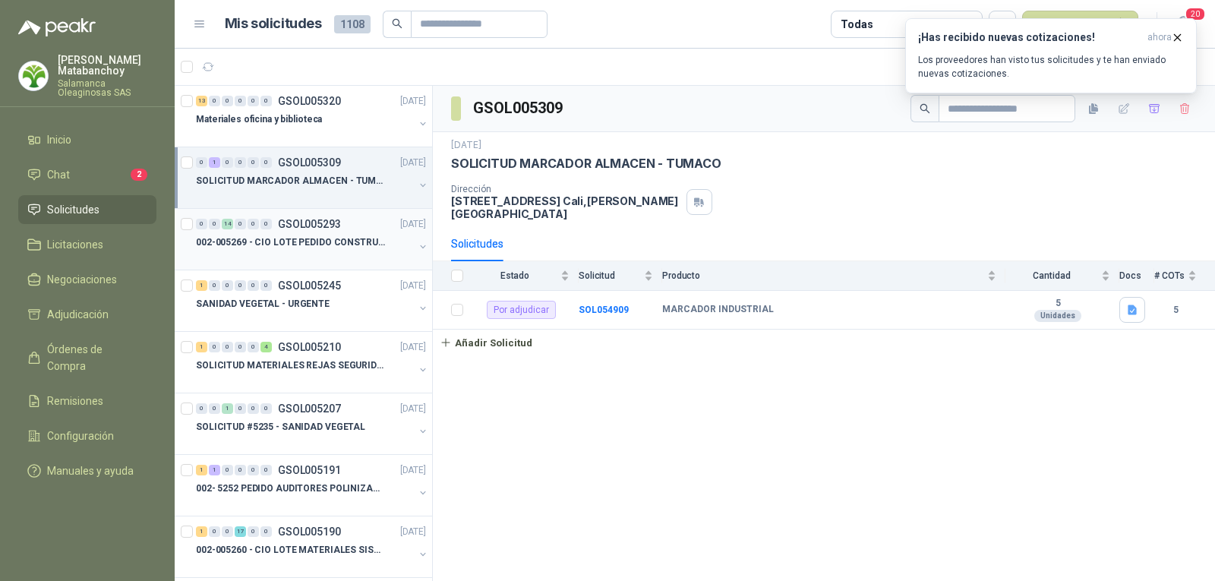
click at [305, 242] on p "002-005269 - CIO LOTE PEDIDO CONSTRUCCION" at bounding box center [290, 242] width 189 height 14
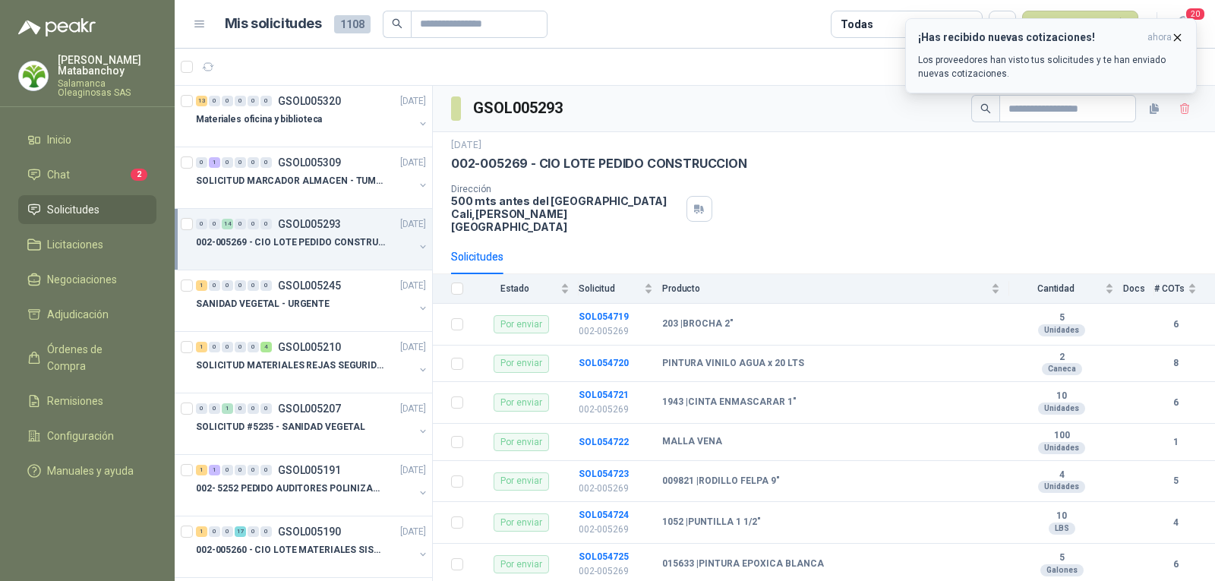
click at [1181, 36] on icon "button" at bounding box center [1177, 37] width 13 height 13
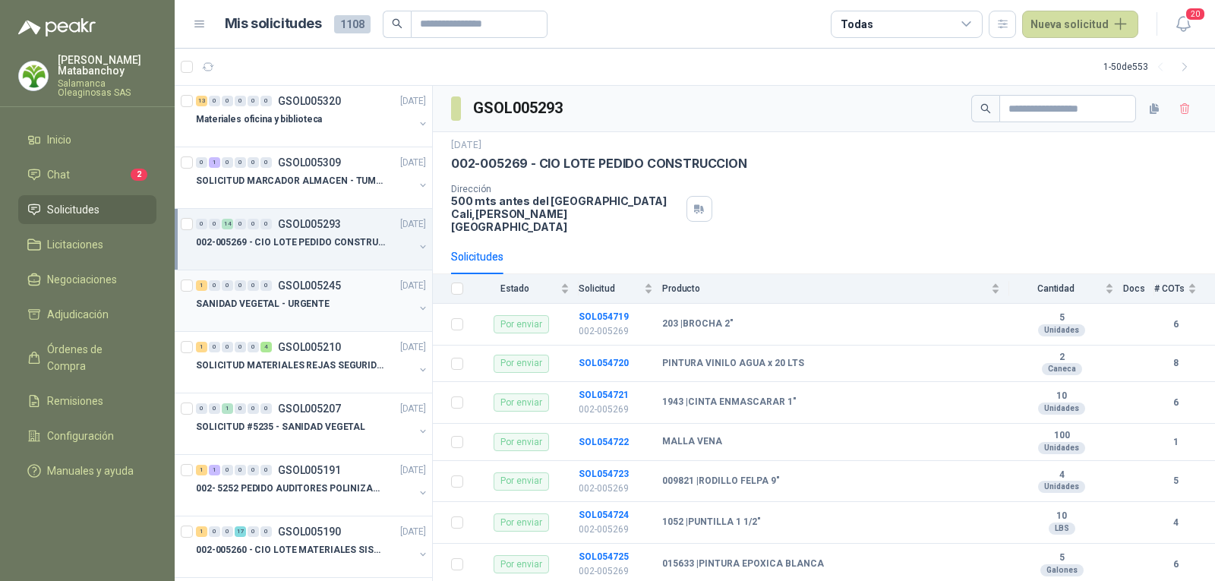
click at [255, 325] on div "1 0 0 0 0 0 GSOL005245 [DATE] SANIDAD VEGETAL - URGENTE" at bounding box center [303, 301] width 257 height 62
click at [130, 210] on li "Solicitudes" at bounding box center [87, 209] width 120 height 17
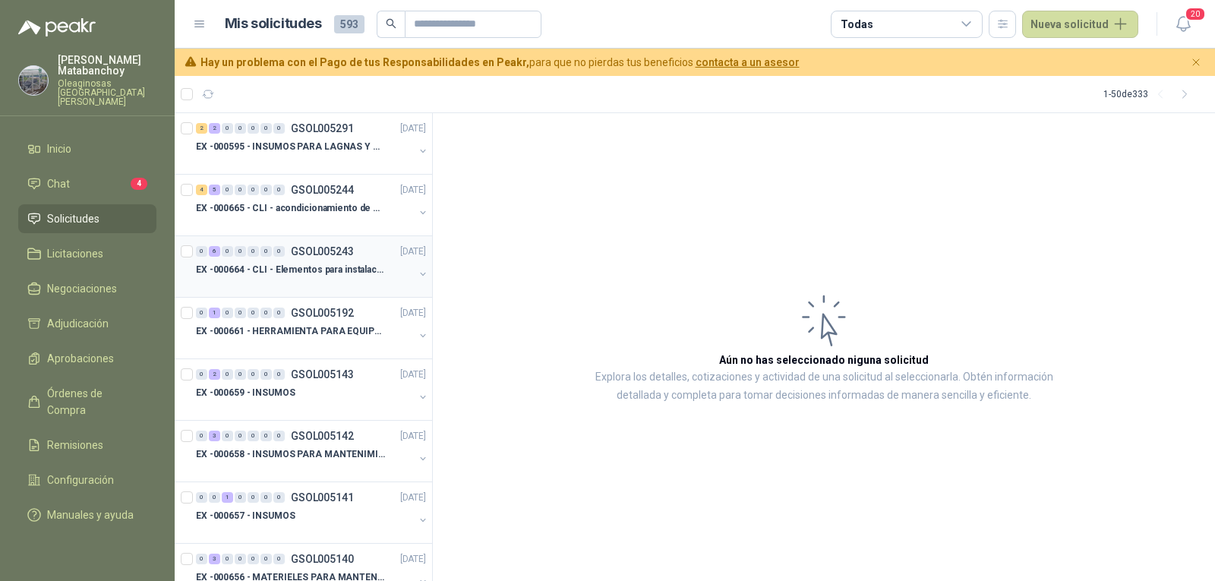
scroll to position [76, 0]
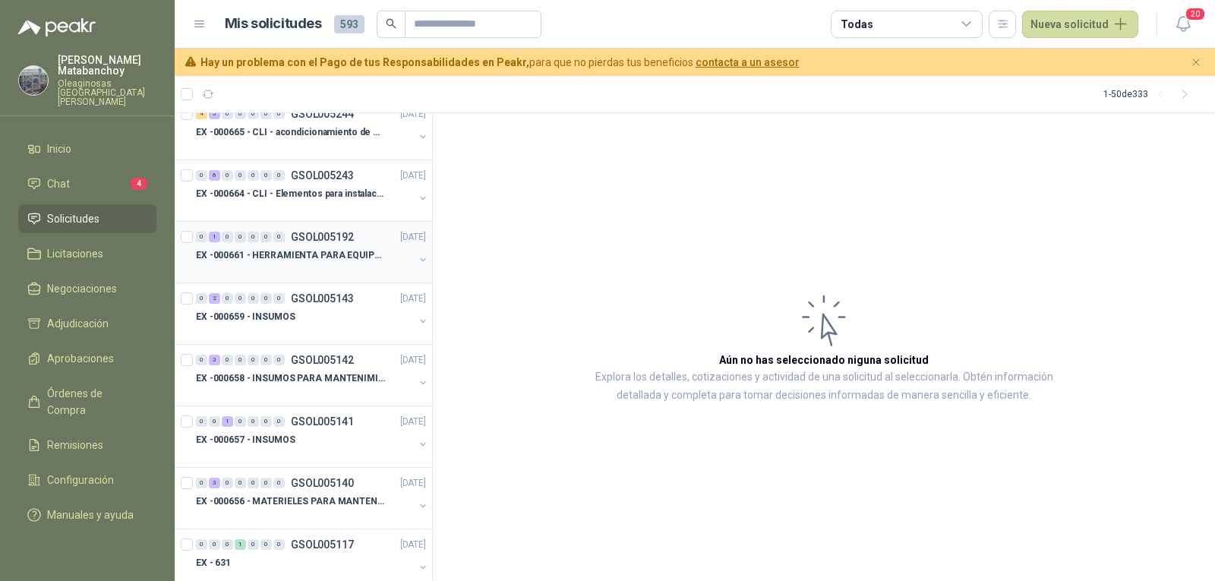
click at [298, 241] on p "GSOL005192" at bounding box center [322, 237] width 63 height 11
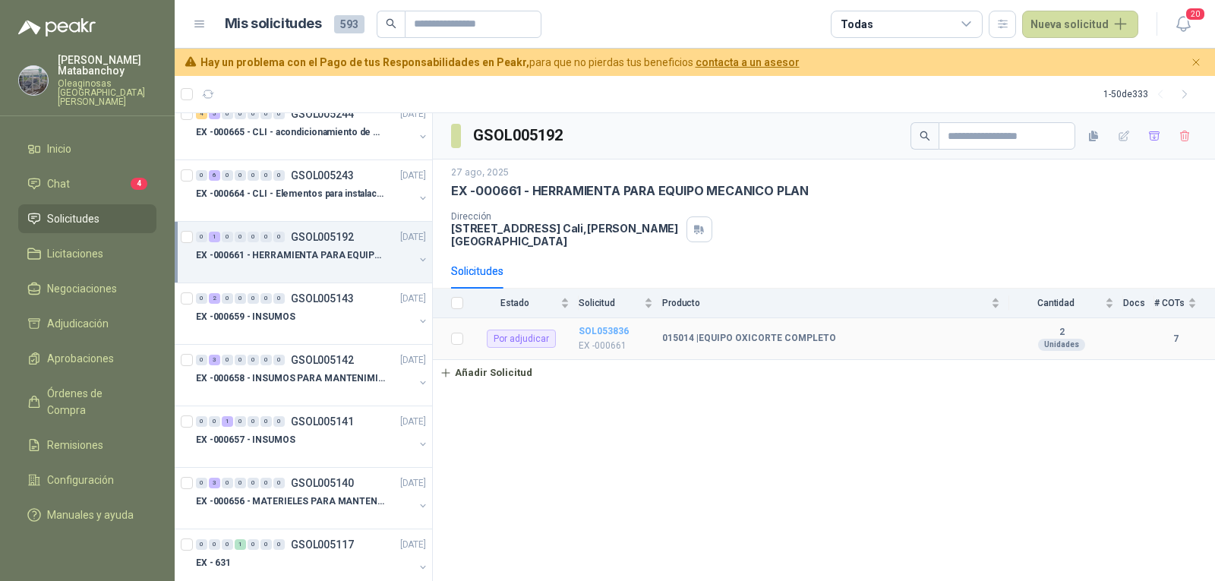
click at [601, 326] on b "SOL053836" at bounding box center [604, 331] width 50 height 11
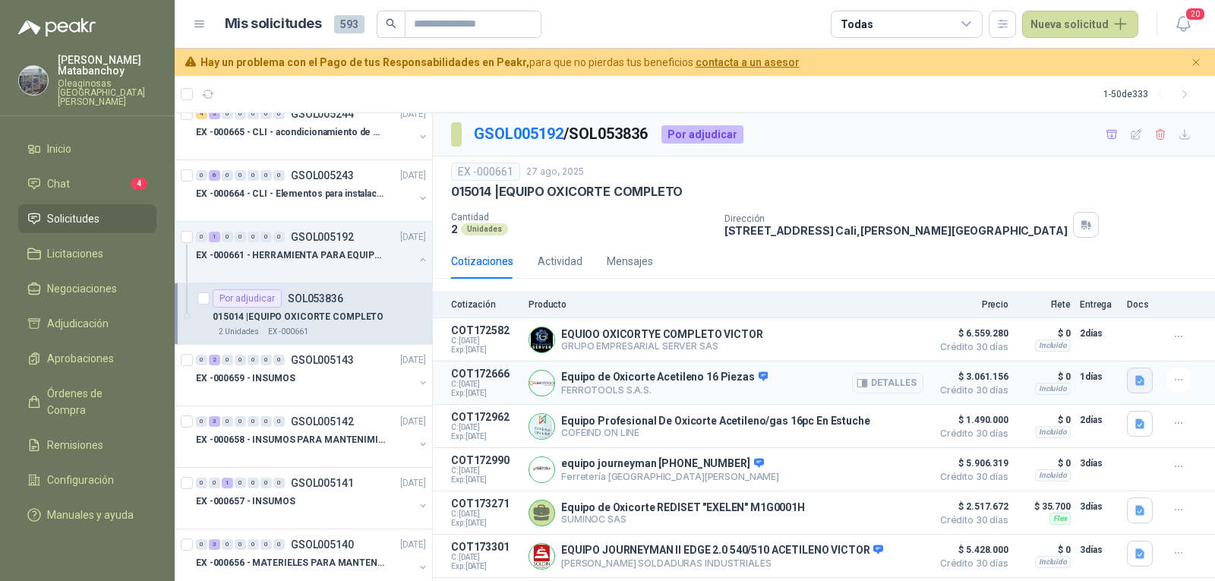
click at [1135, 383] on icon "button" at bounding box center [1139, 381] width 9 height 10
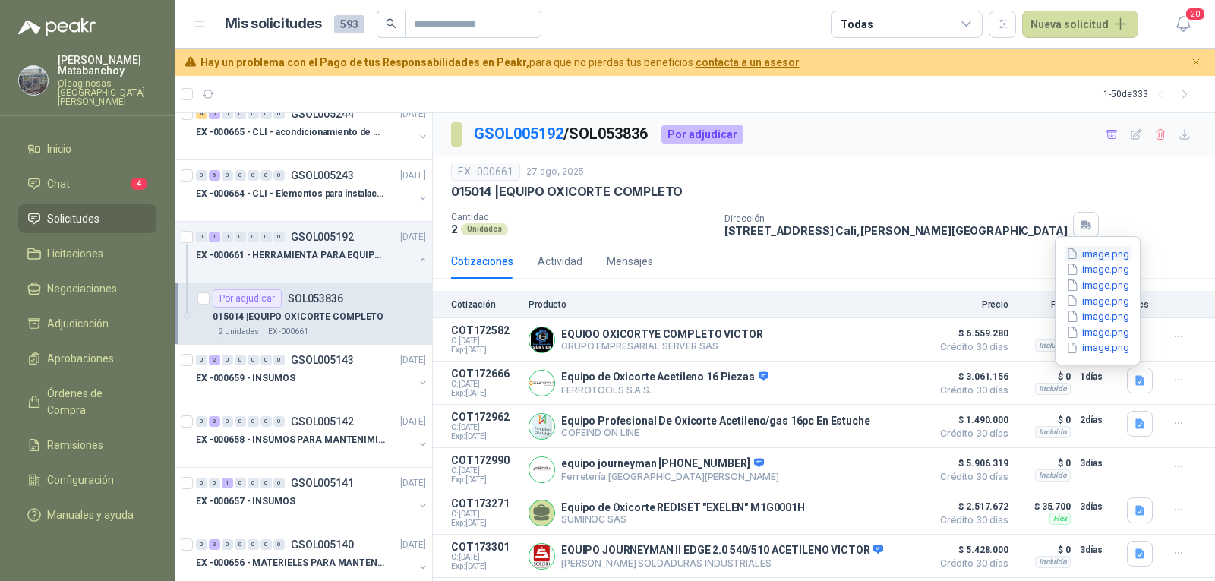
click at [1097, 255] on button "image.png" at bounding box center [1098, 254] width 66 height 16
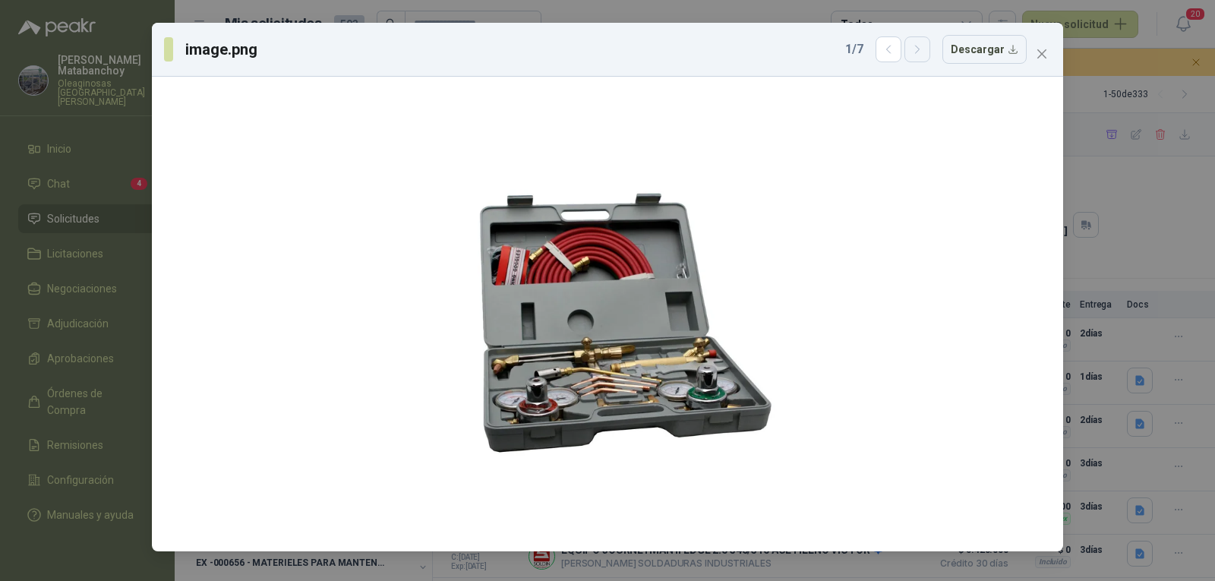
click at [916, 55] on icon "button" at bounding box center [917, 49] width 13 height 13
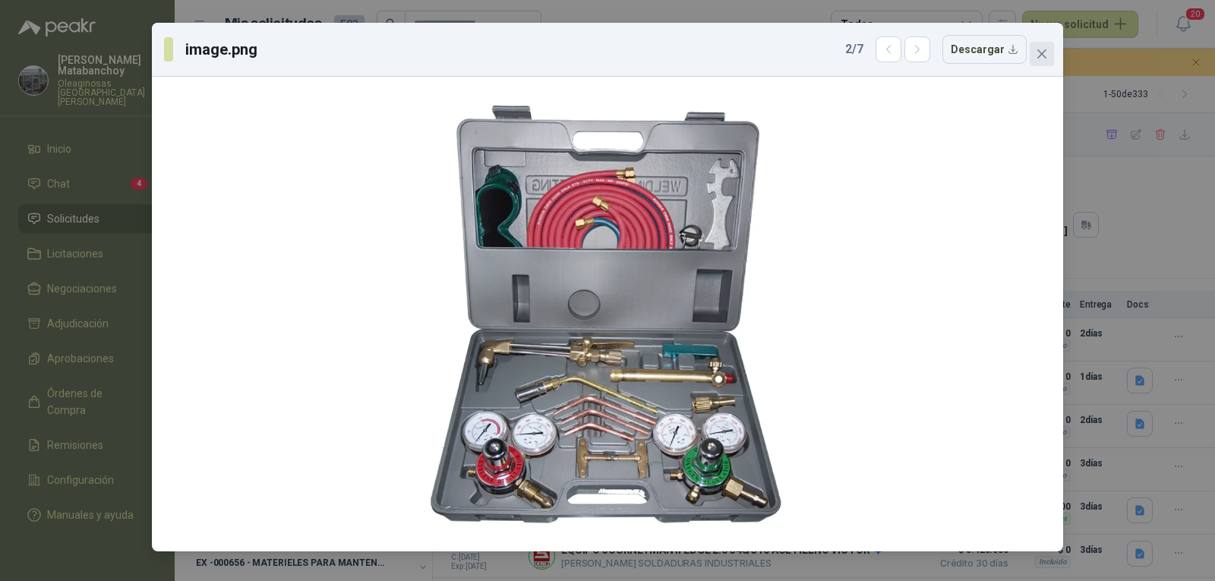
click at [1040, 47] on button "Close" at bounding box center [1042, 54] width 24 height 24
